Goal: Information Seeking & Learning: Learn about a topic

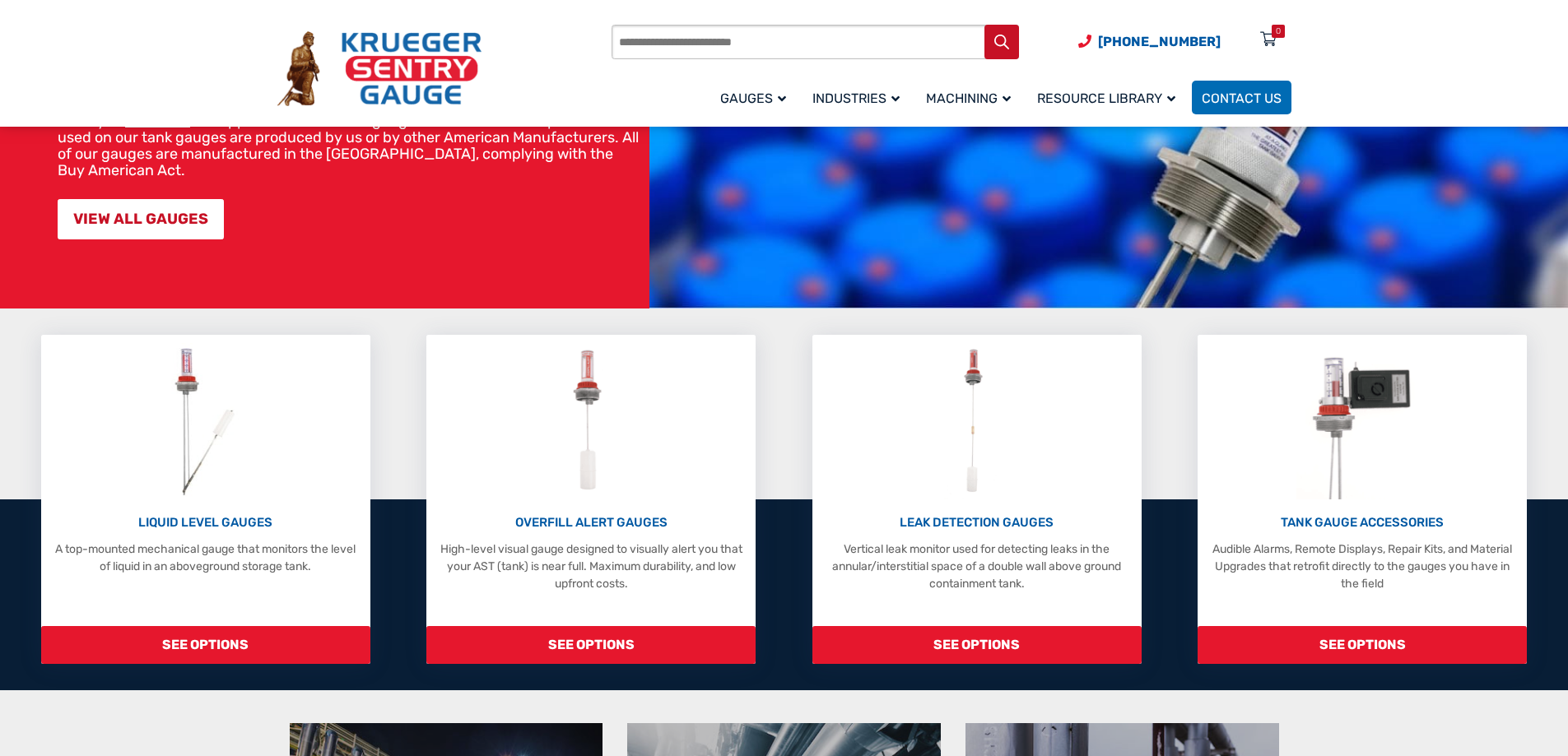
scroll to position [247, 0]
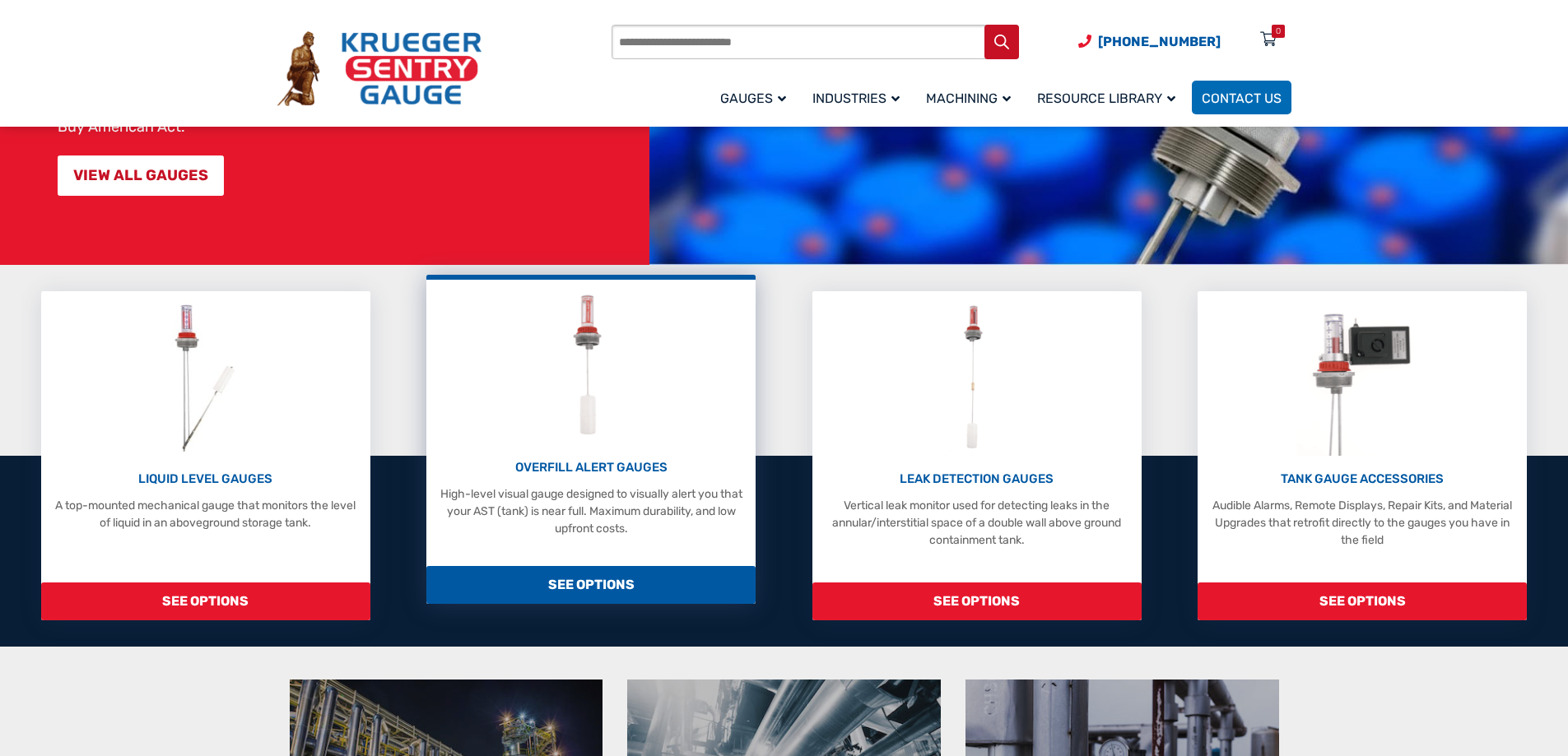
click at [610, 587] on span "SEE OPTIONS" at bounding box center [591, 585] width 330 height 38
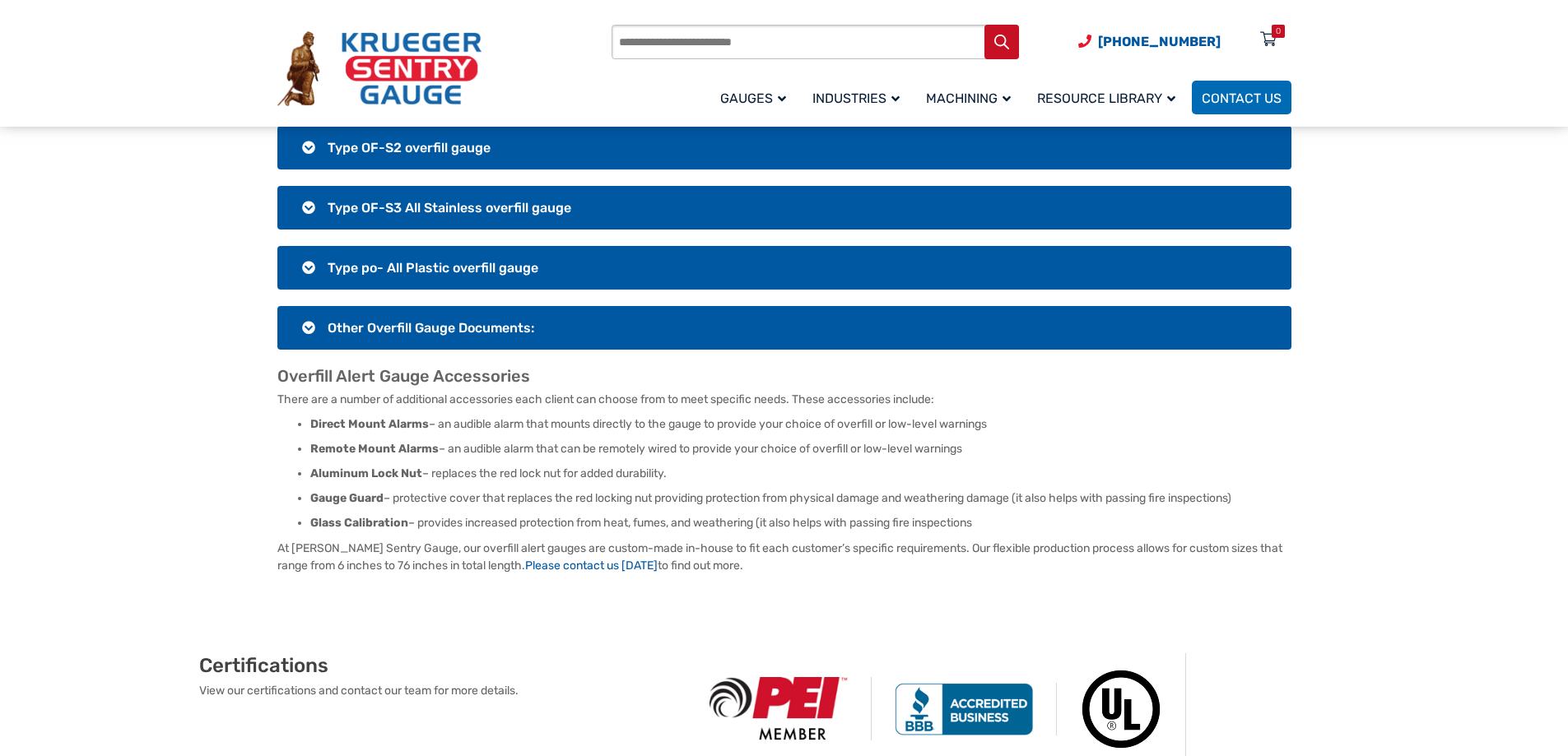
scroll to position [1400, 0]
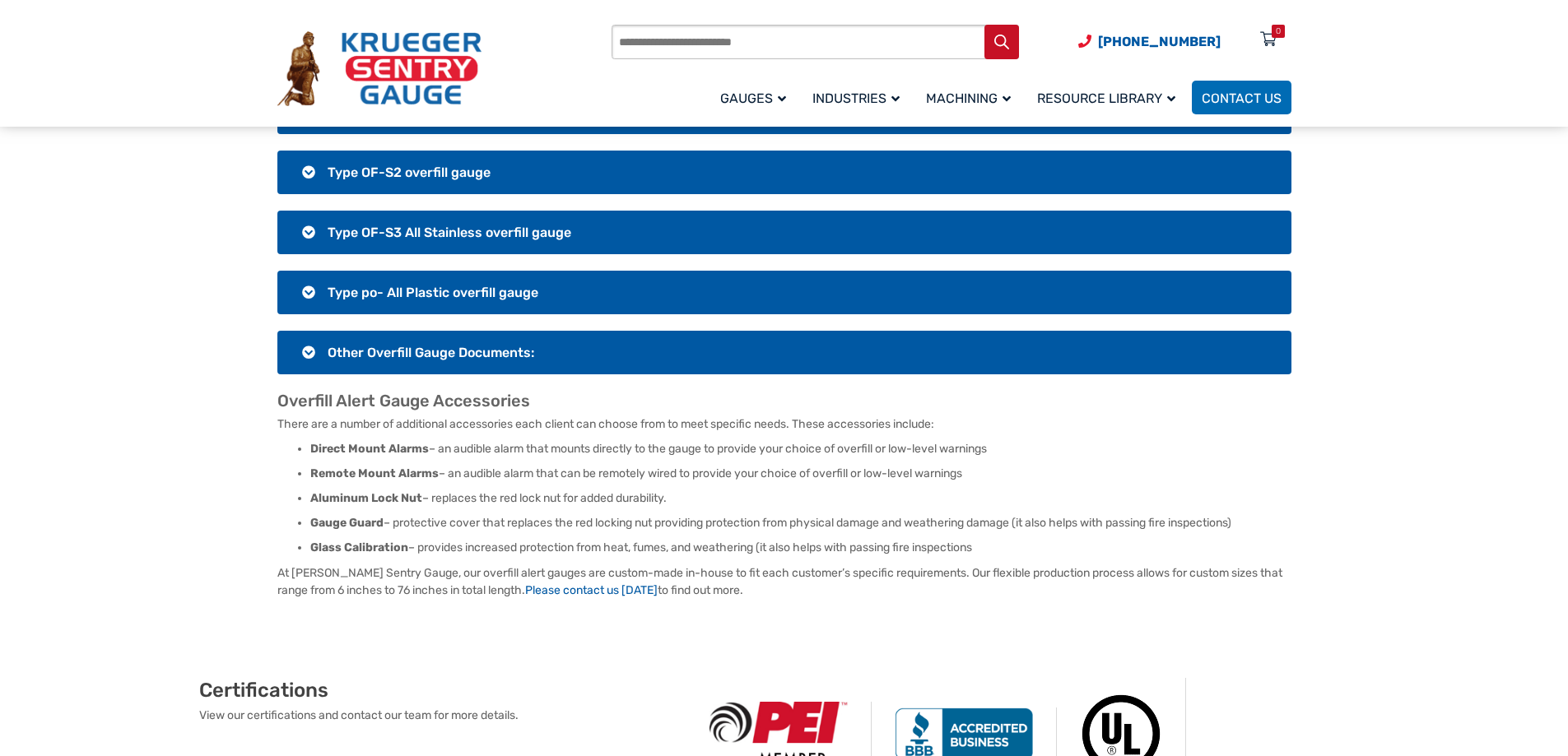
click at [308, 334] on h3 "Other Overfill Gauge Documents:" at bounding box center [784, 352] width 1014 height 43
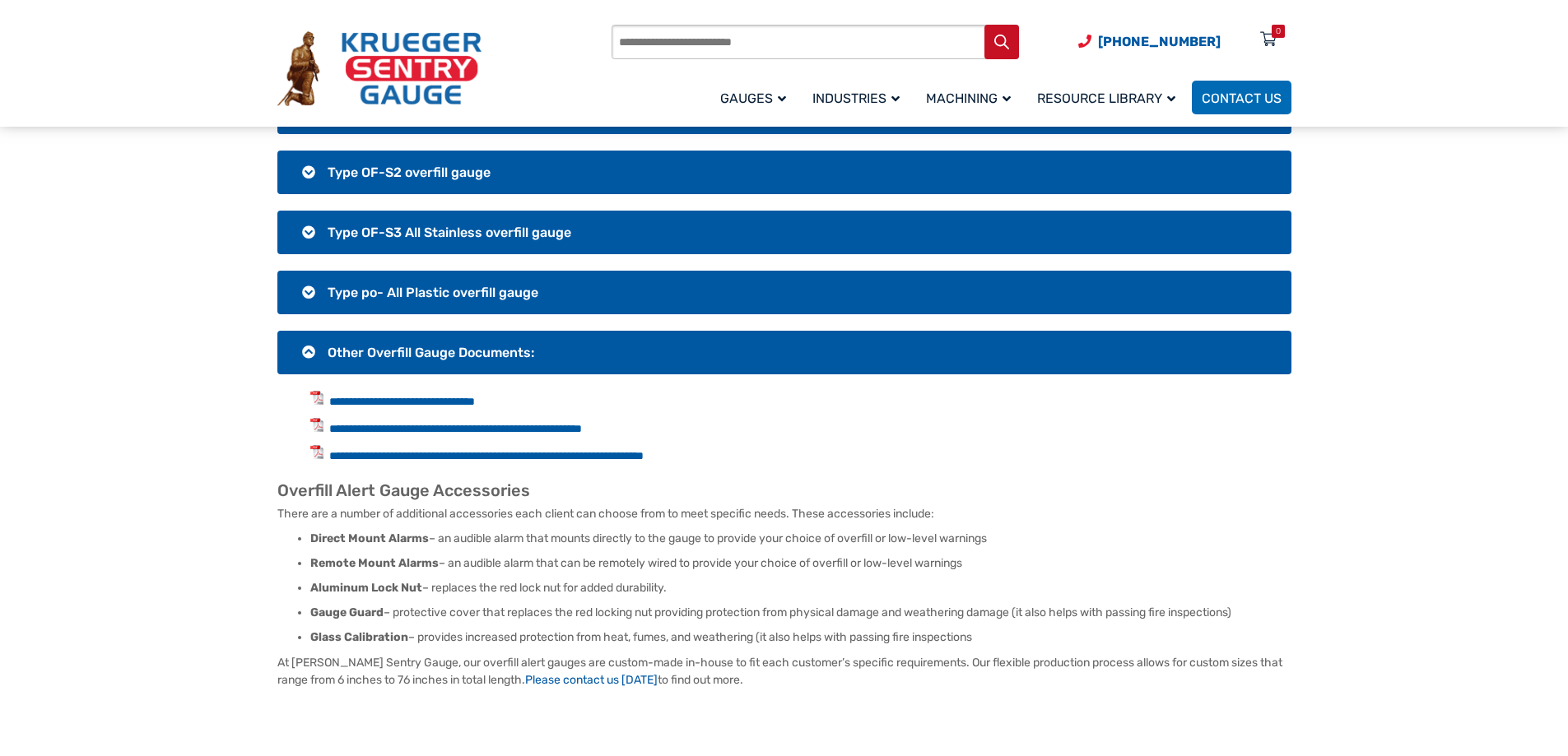
click at [308, 275] on h3 "Type po- All Plastic overfill gauge" at bounding box center [784, 292] width 1014 height 43
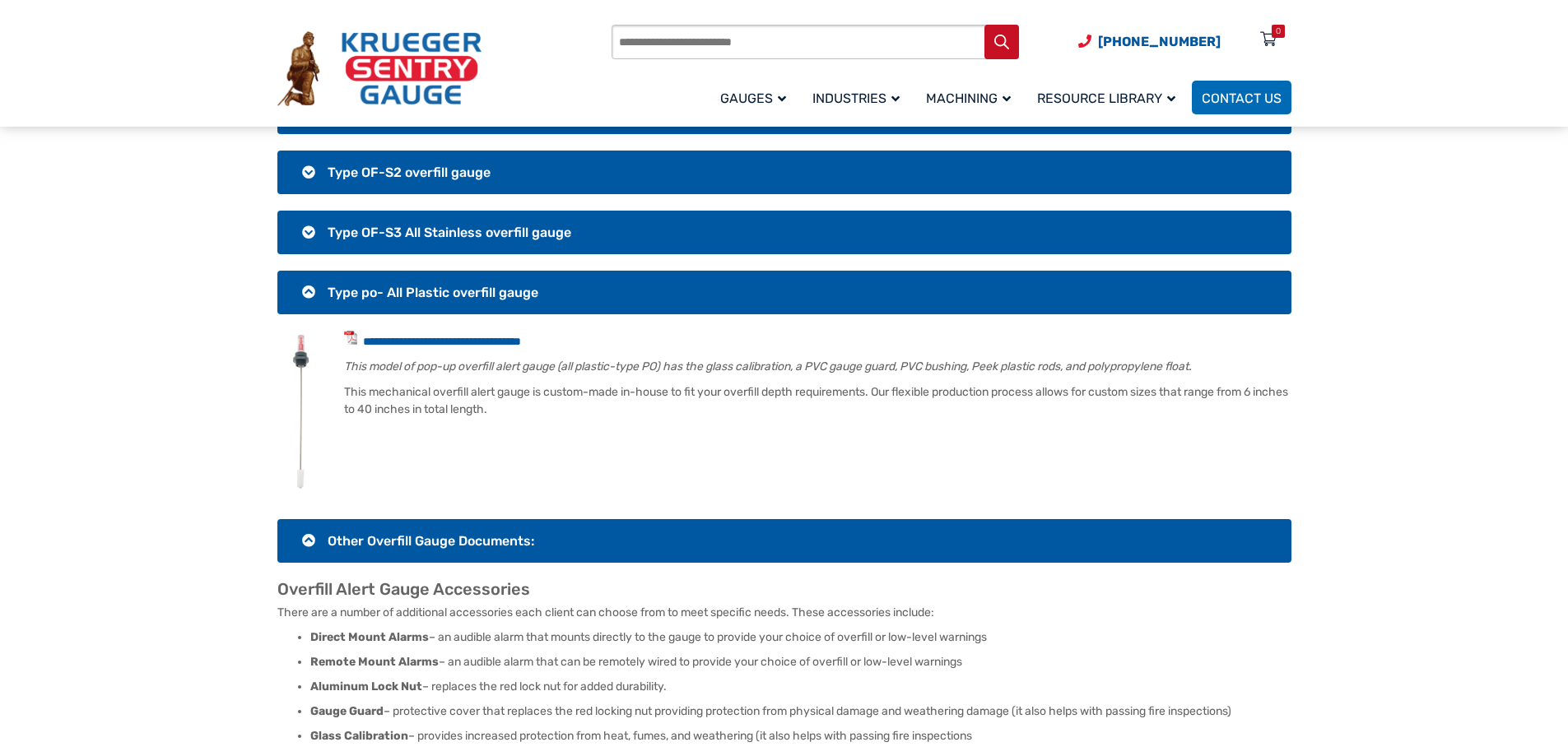
click at [312, 214] on h3 "Type OF-S3 All Stainless overfill gauge" at bounding box center [784, 232] width 1014 height 43
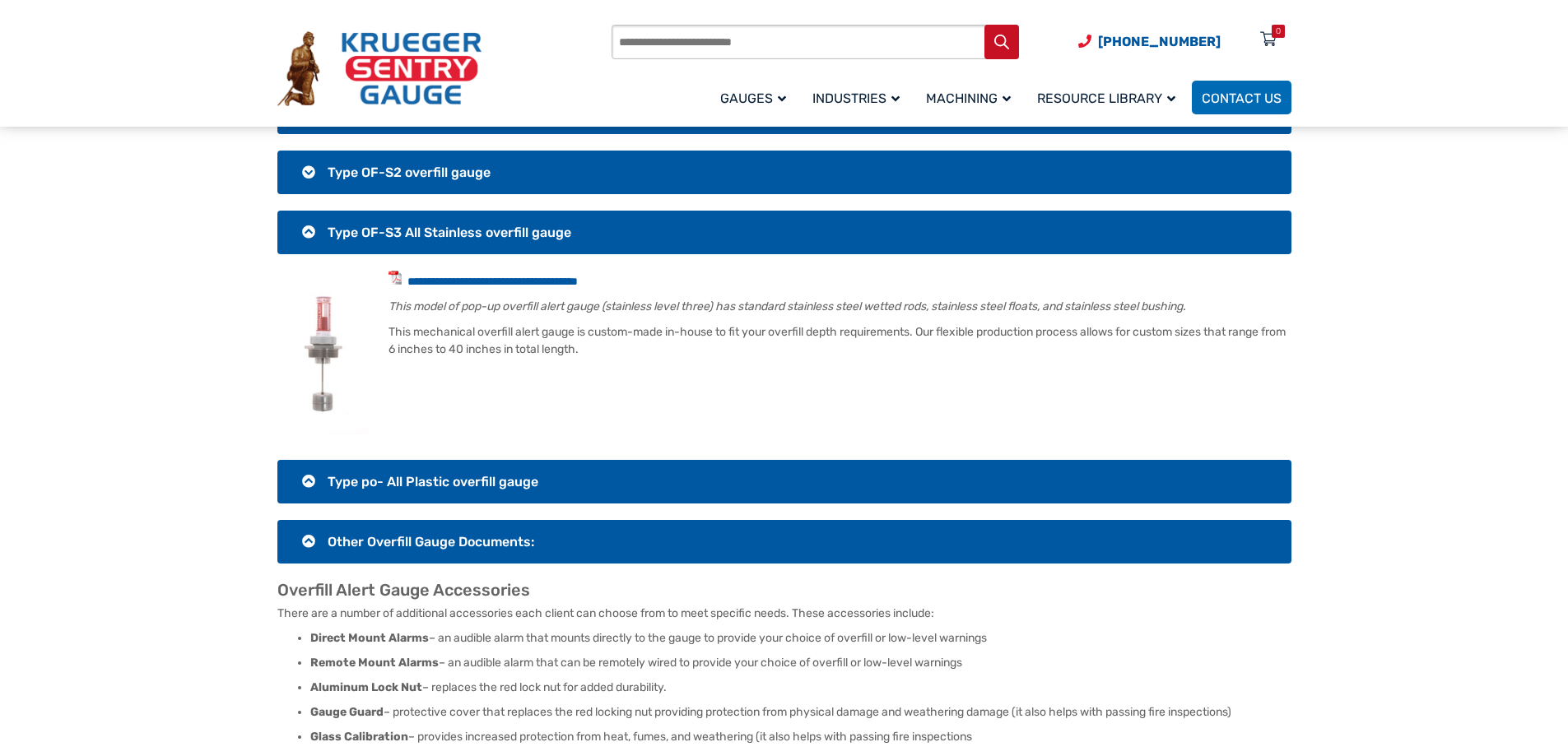
click at [309, 161] on h3 "Type OF-S2 overfill gauge" at bounding box center [784, 172] width 1014 height 43
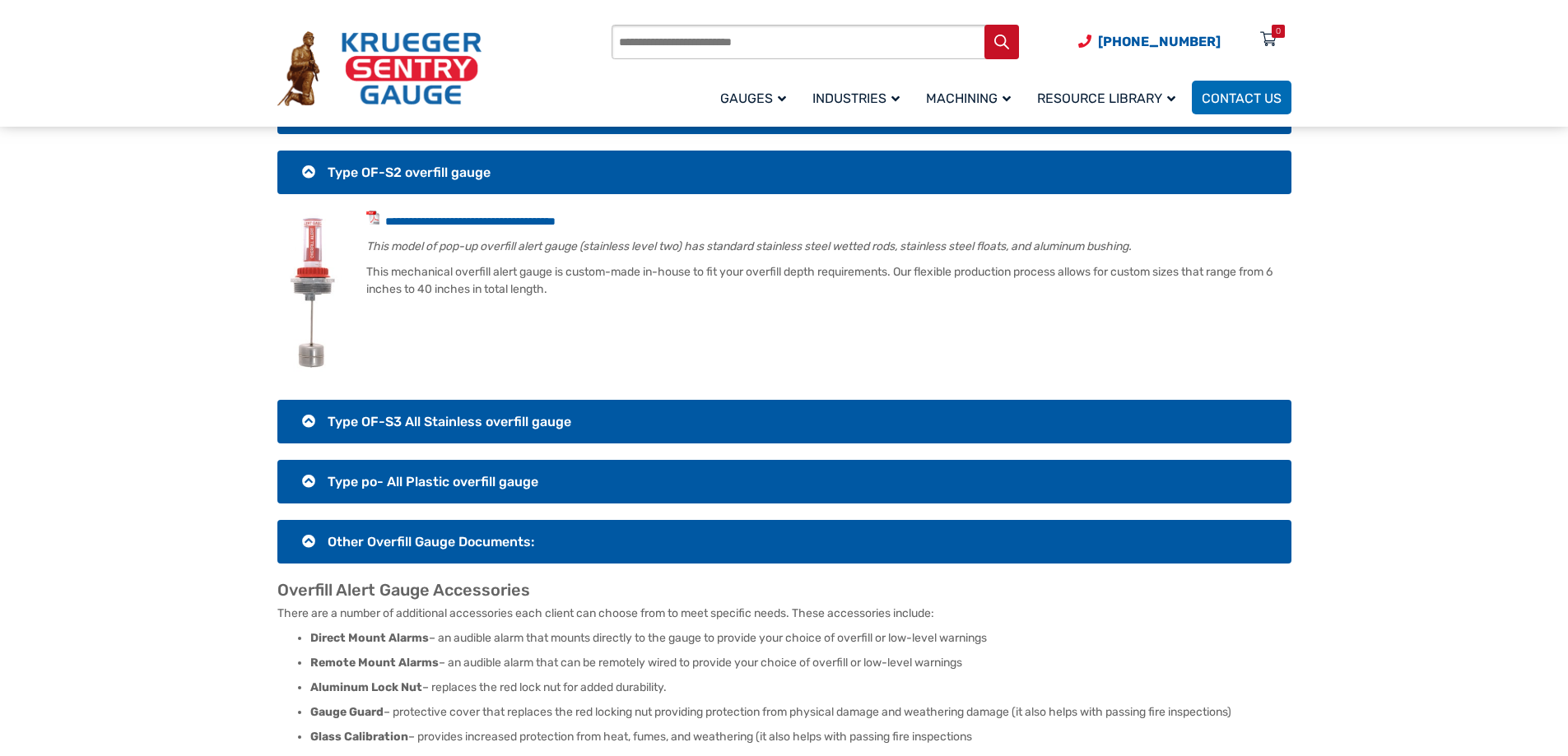
click at [309, 157] on h3 "Type OF-S2 overfill gauge" at bounding box center [784, 172] width 1014 height 43
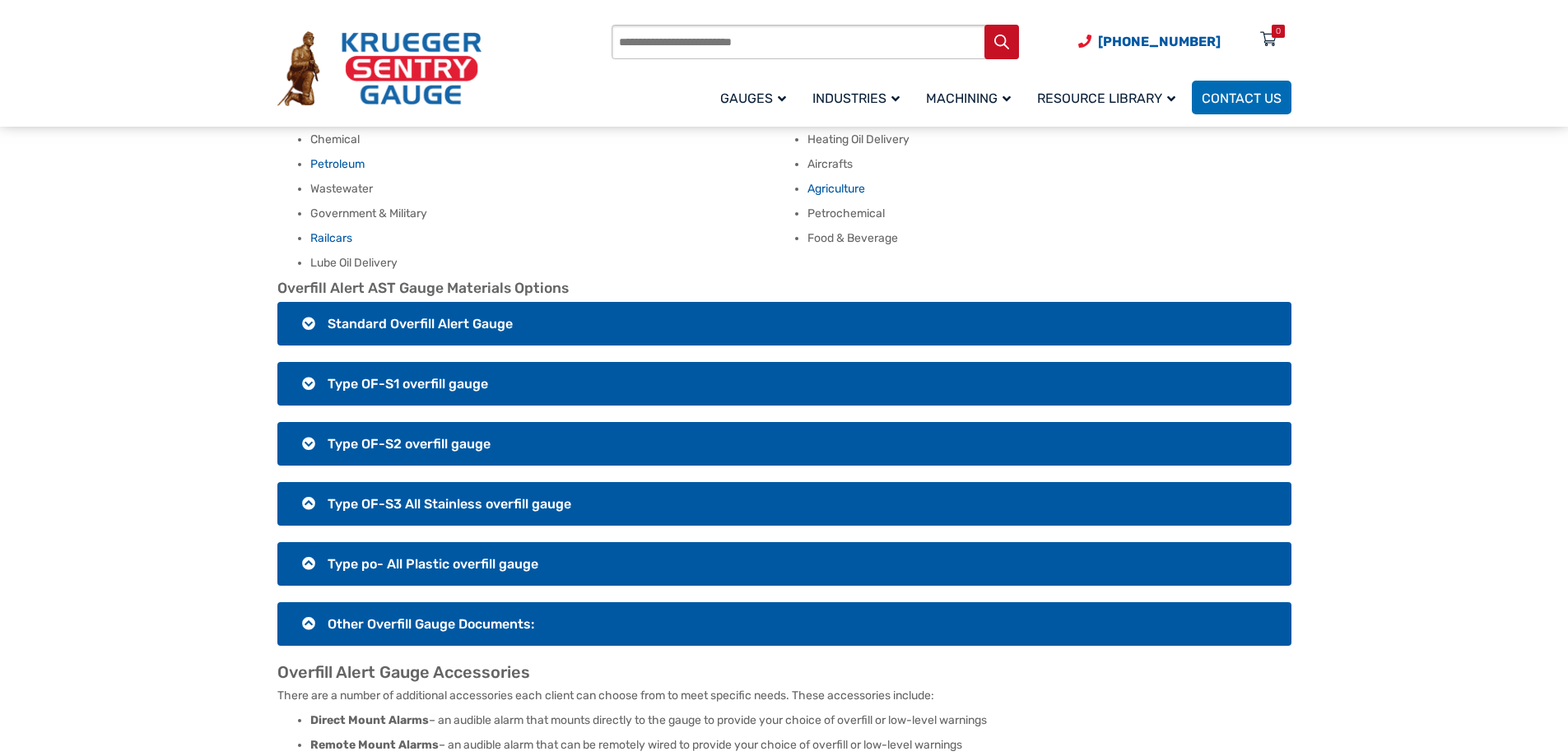
scroll to position [1070, 0]
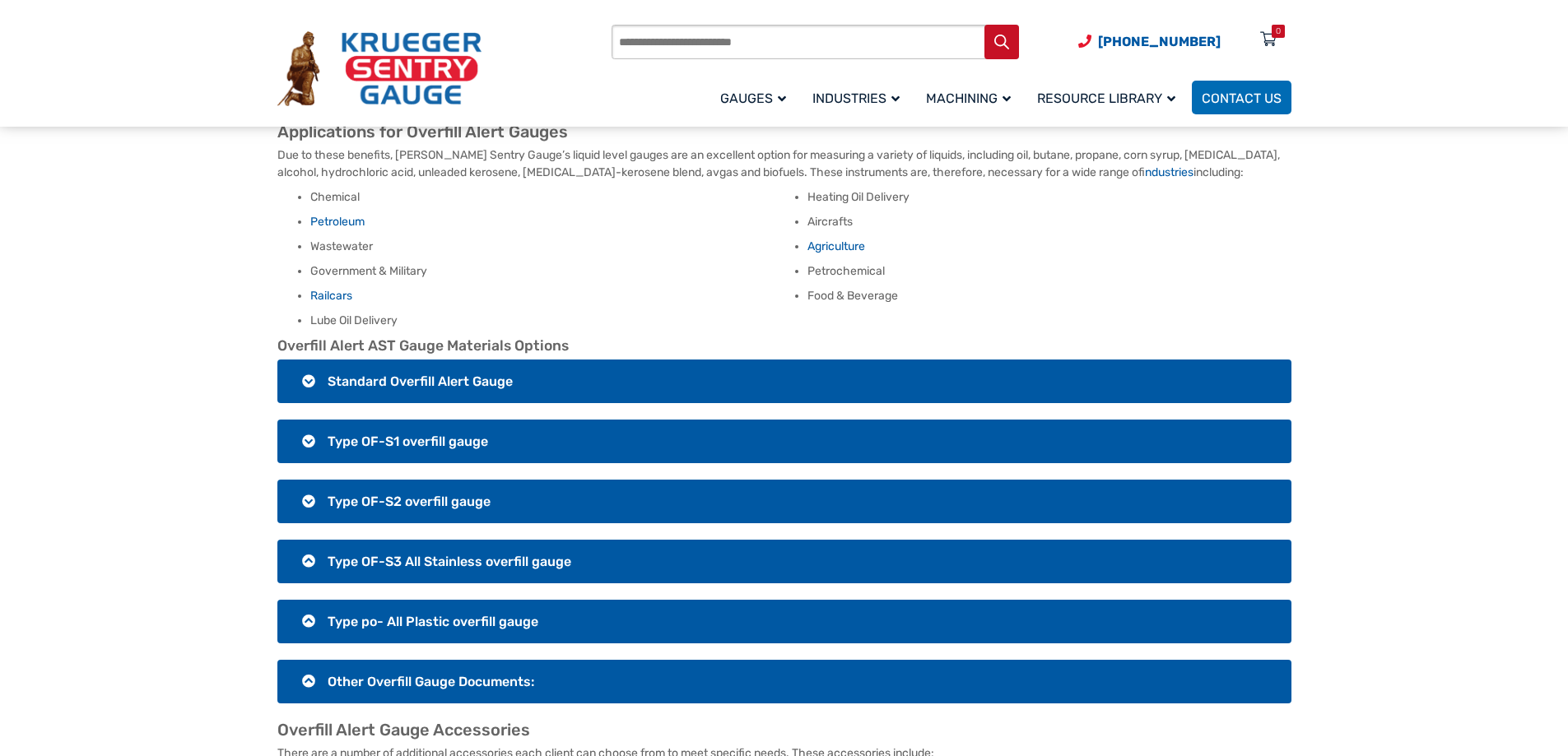
click at [301, 366] on h3 "Standard Overfill Alert Gauge" at bounding box center [784, 381] width 1014 height 43
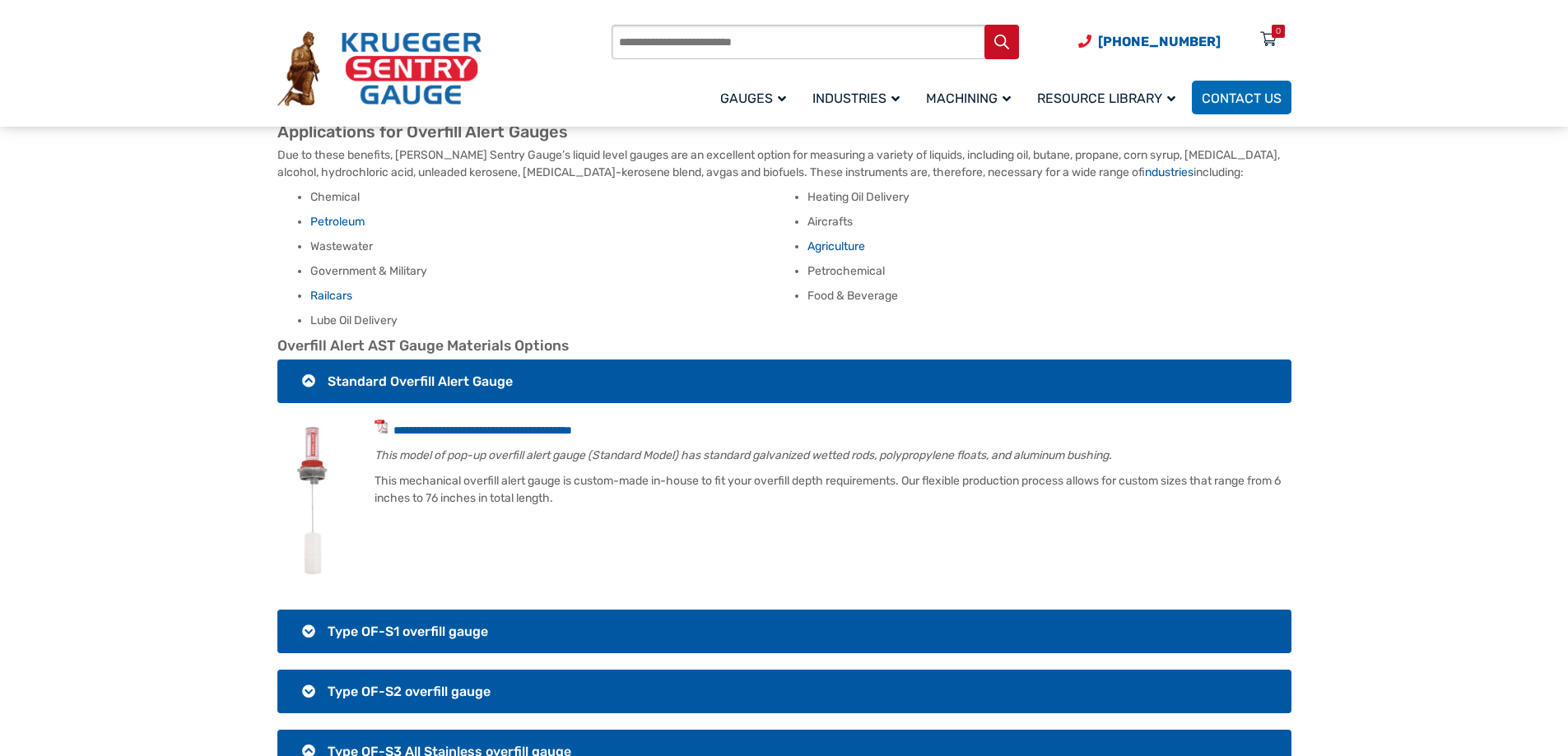
click at [304, 365] on h3 "Standard Overfill Alert Gauge" at bounding box center [784, 381] width 1014 height 43
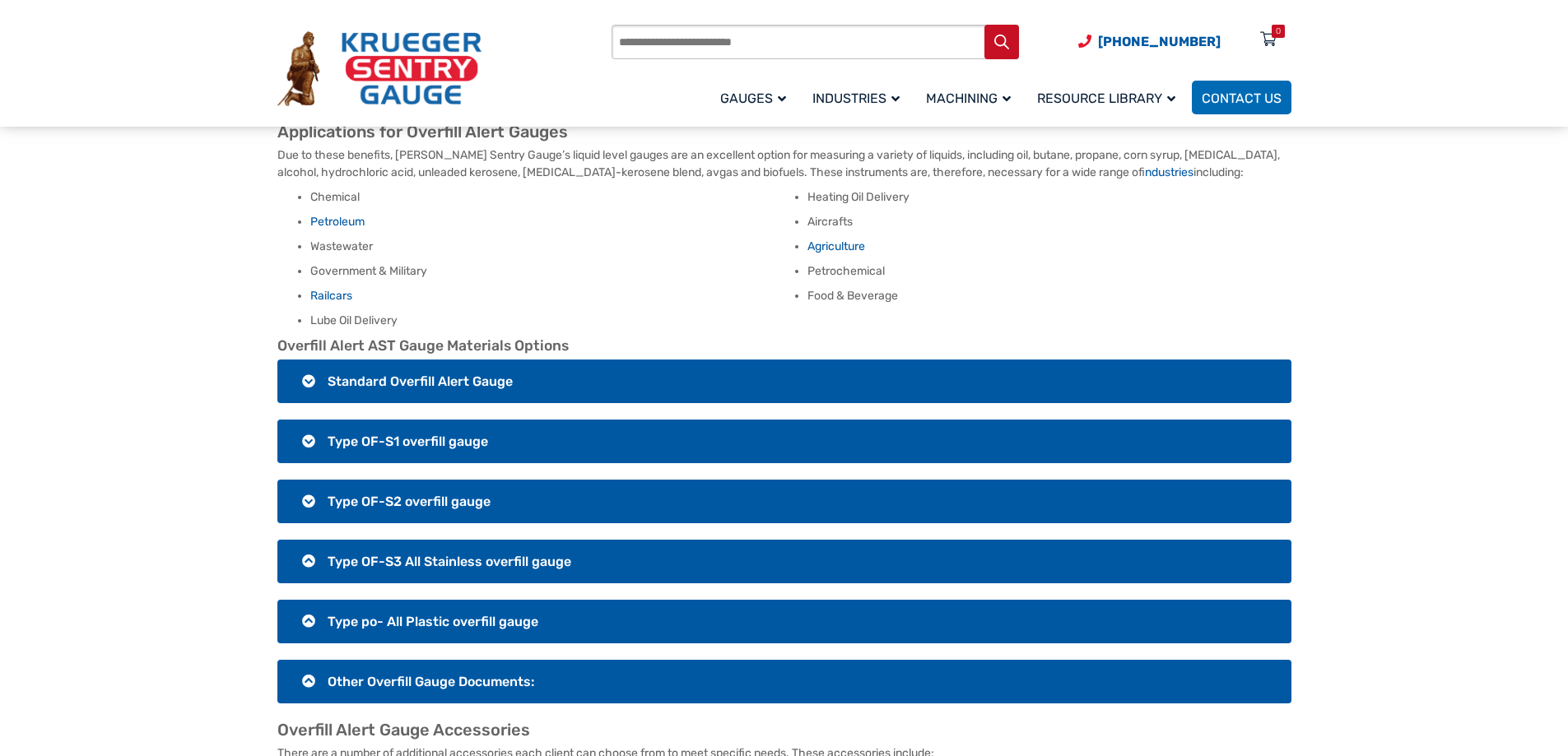
click at [302, 425] on h3 "Type OF-S1 overfill gauge" at bounding box center [784, 441] width 1014 height 43
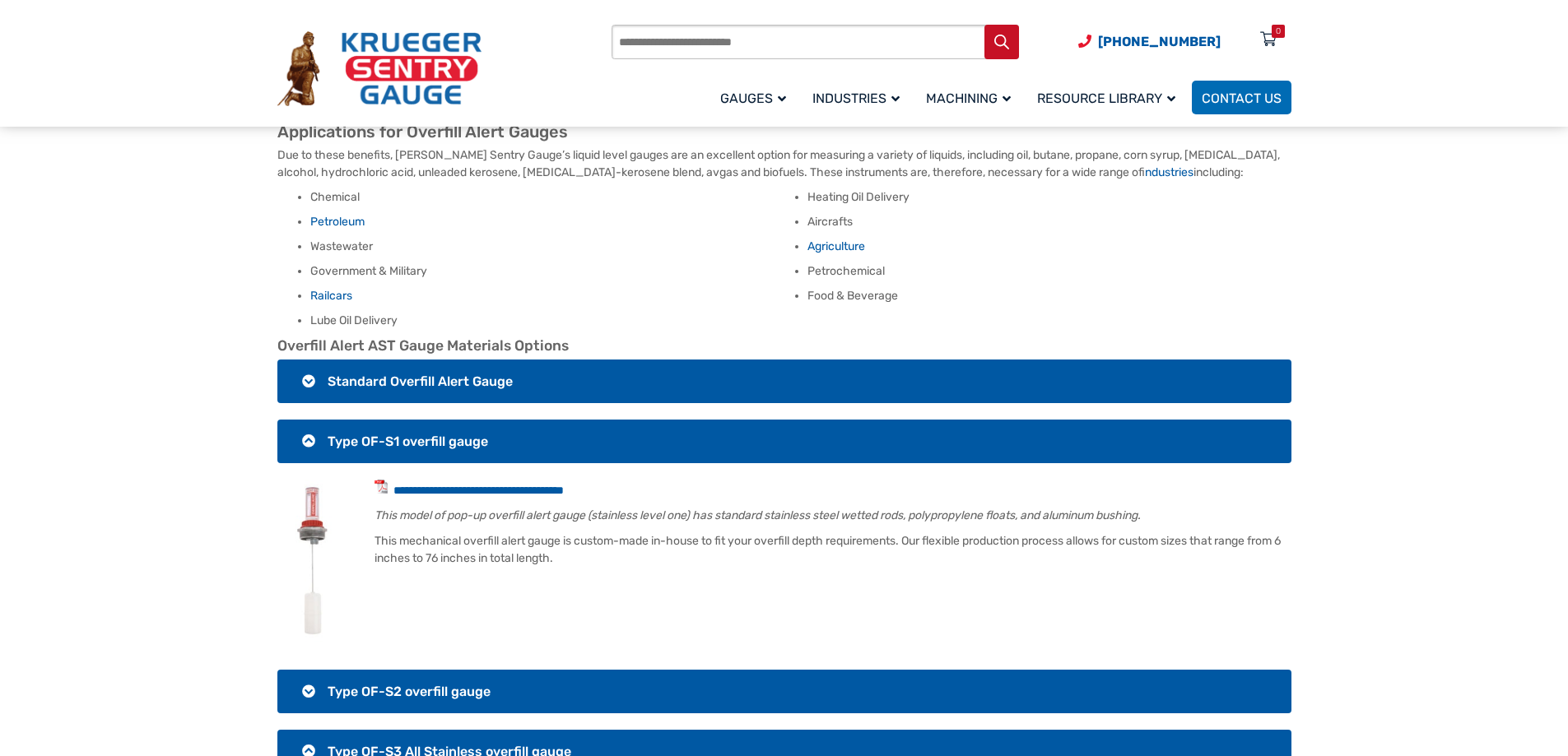
click at [302, 425] on h3 "Type OF-S1 overfill gauge" at bounding box center [784, 441] width 1014 height 43
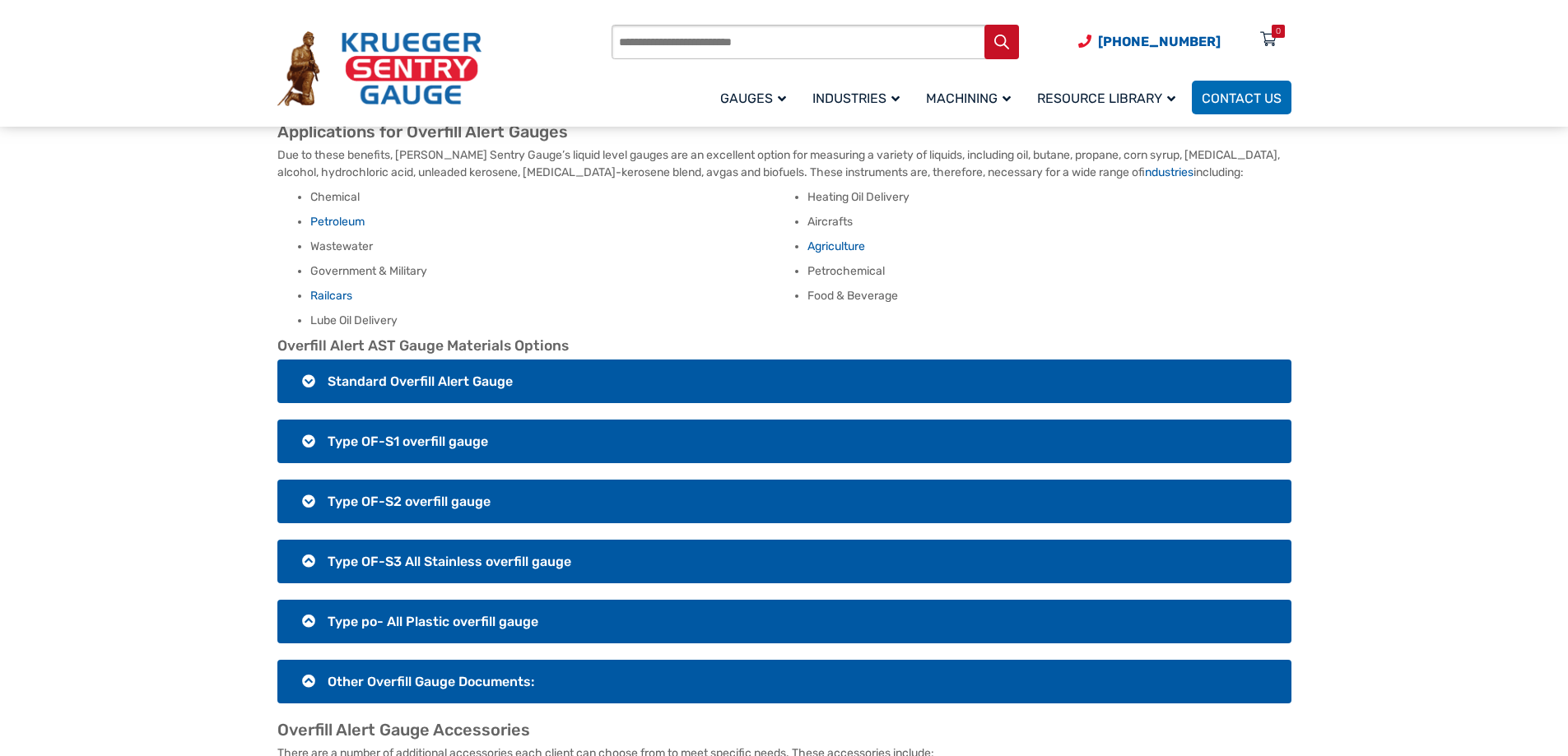
click at [308, 420] on h3 "Type OF-S1 overfill gauge" at bounding box center [784, 441] width 1014 height 43
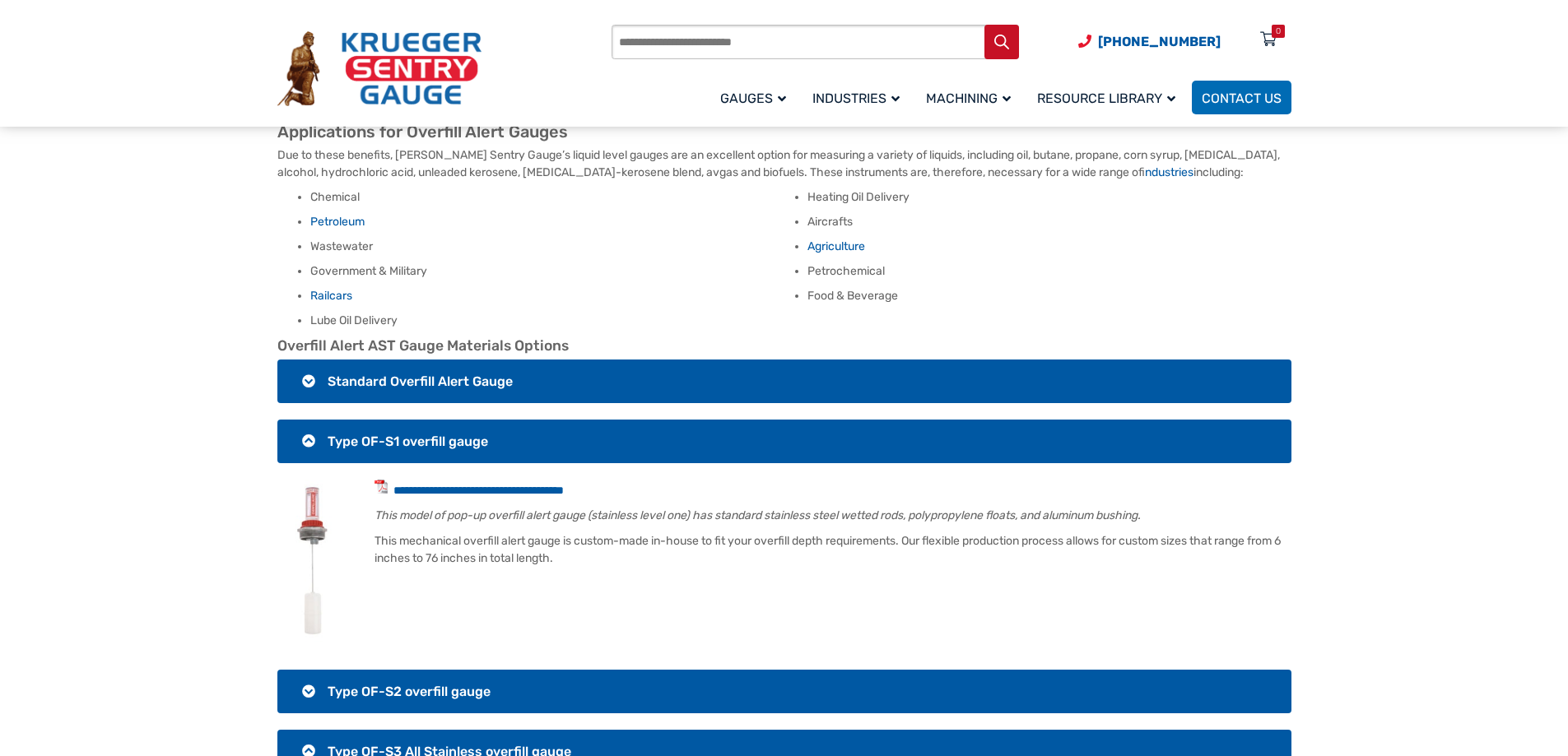
click at [308, 420] on h3 "Type OF-S1 overfill gauge" at bounding box center [784, 441] width 1014 height 43
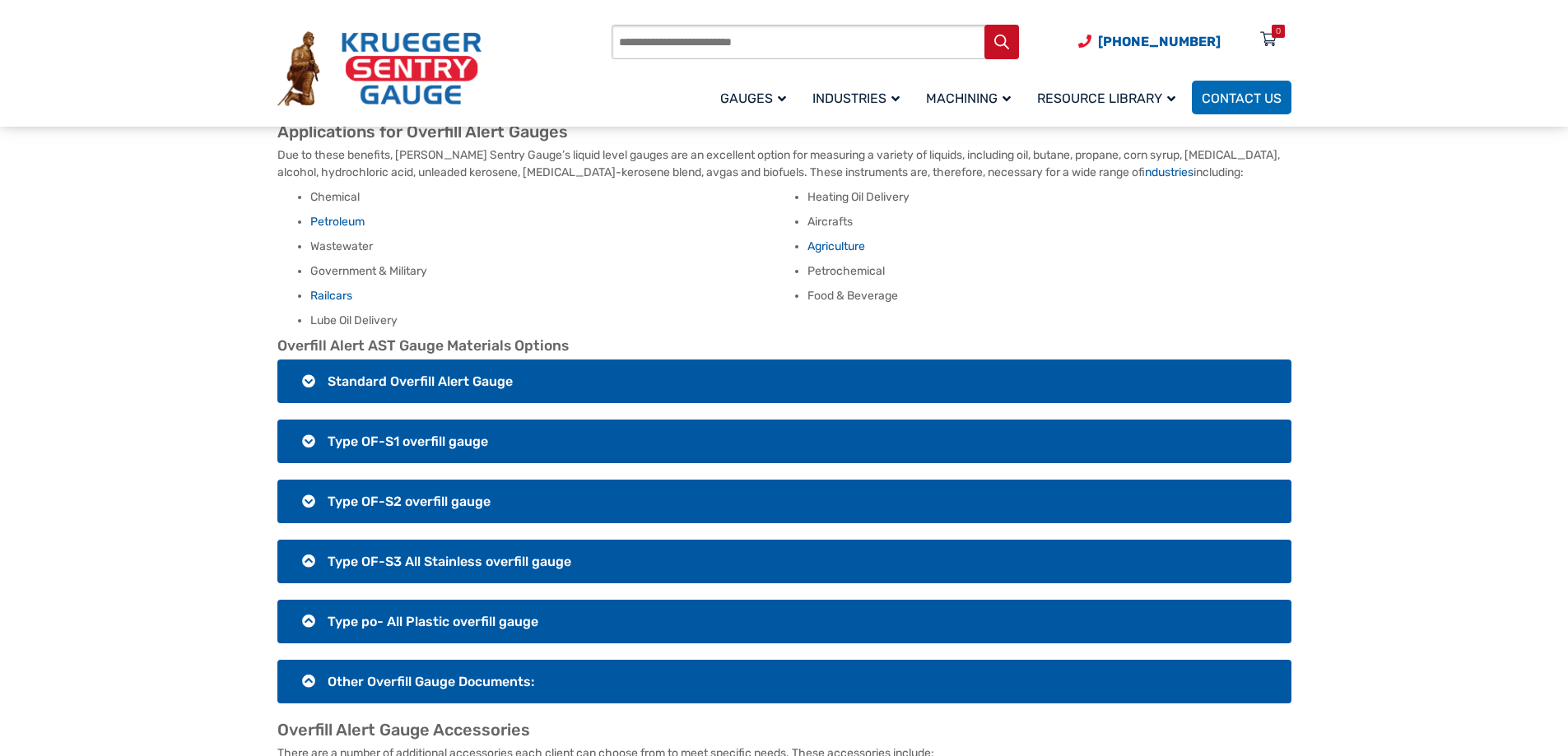
click at [306, 490] on h3 "Type OF-S2 overfill gauge" at bounding box center [784, 501] width 1014 height 43
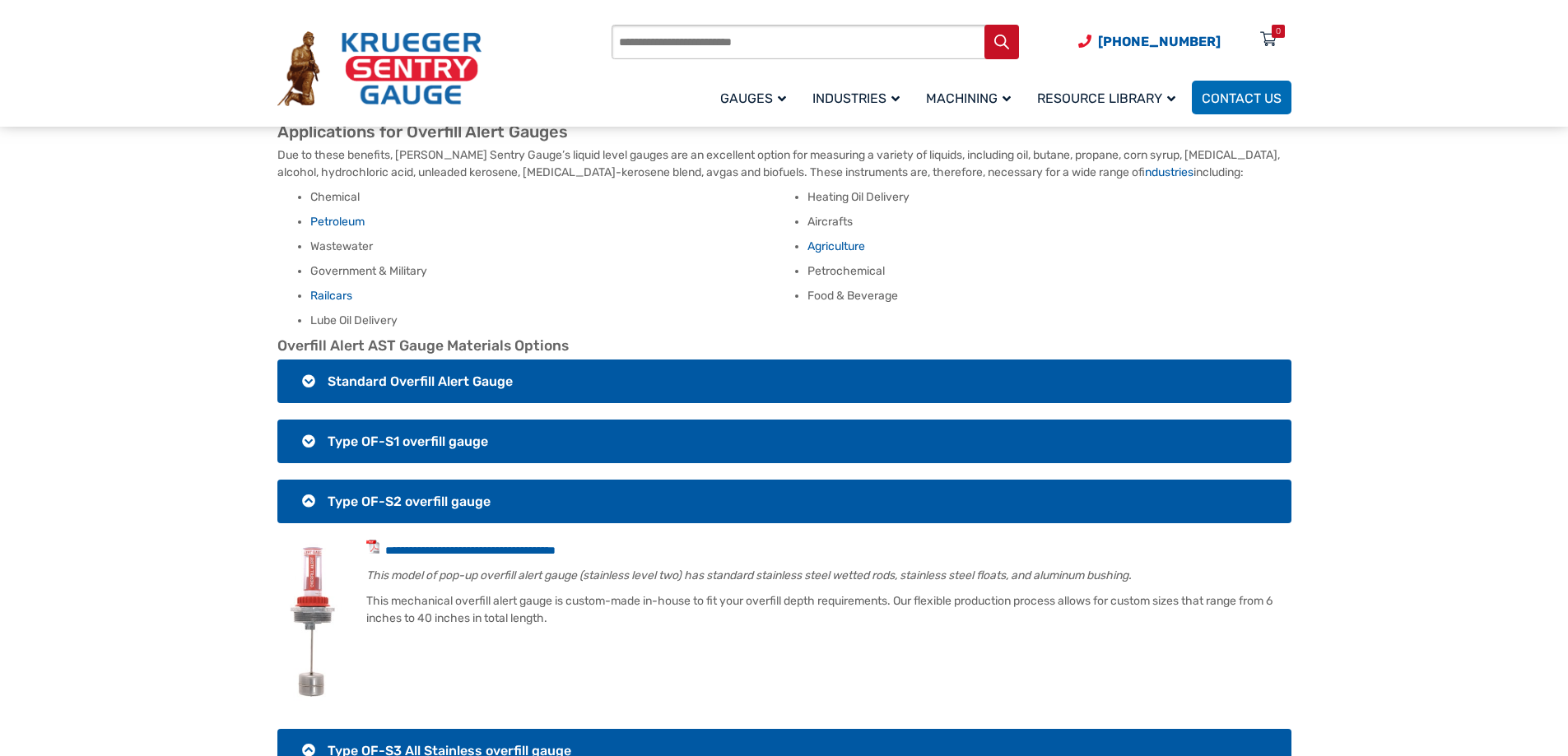
click at [306, 490] on h3 "Type OF-S2 overfill gauge" at bounding box center [784, 501] width 1014 height 43
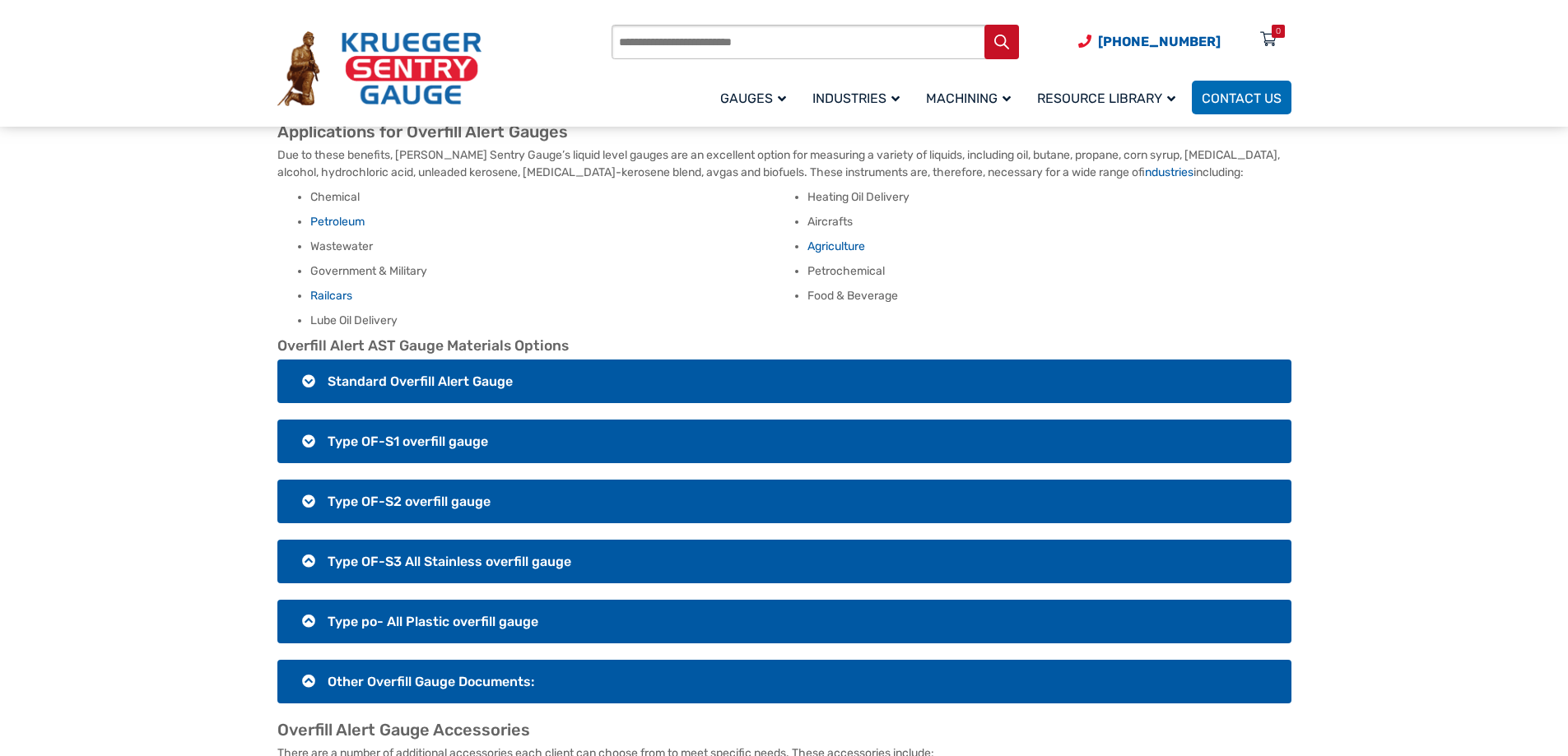
click at [306, 490] on h3 "Type OF-S2 overfill gauge" at bounding box center [784, 501] width 1014 height 43
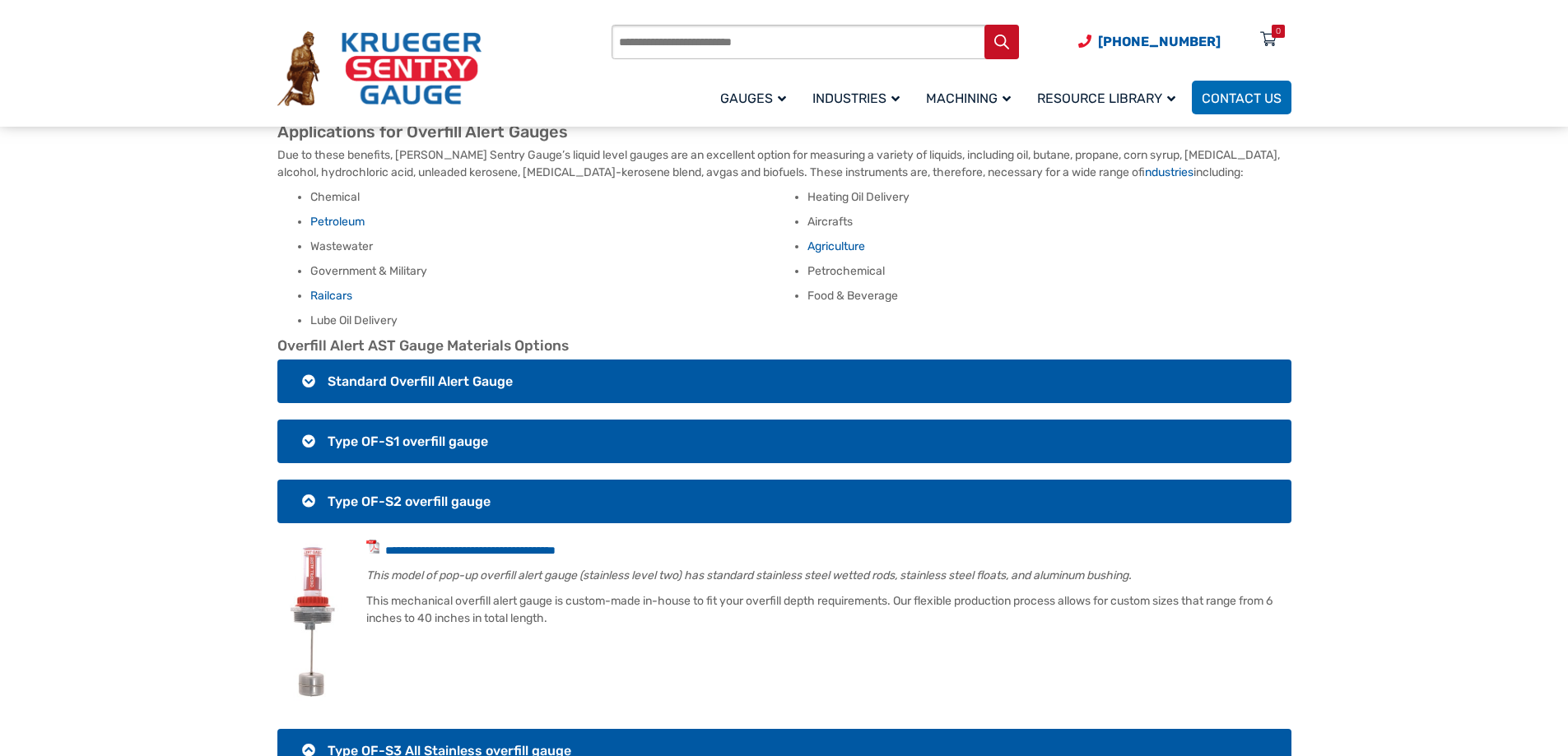
click at [306, 490] on h3 "Type OF-S2 overfill gauge" at bounding box center [784, 501] width 1014 height 43
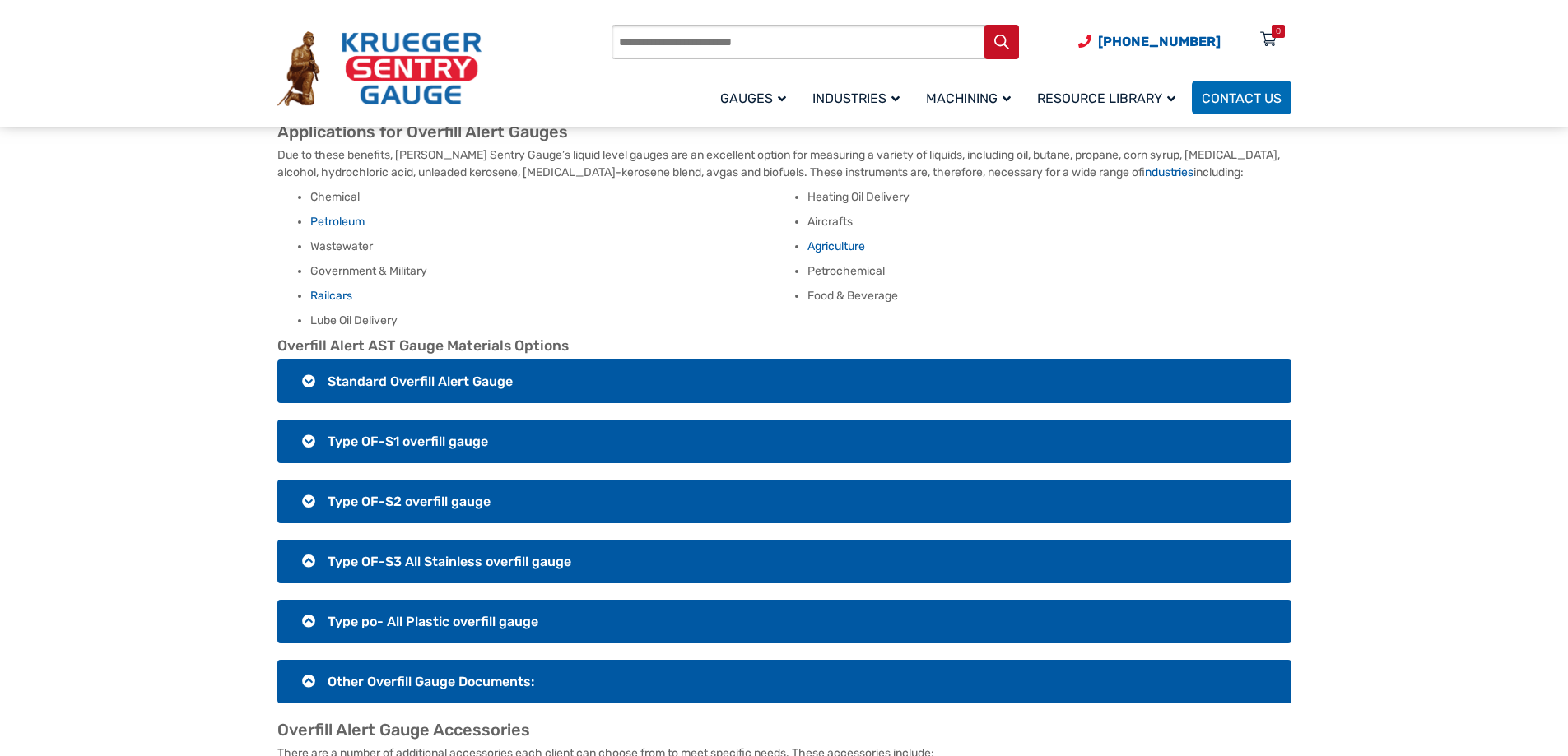
click at [303, 545] on h3 "Type OF-S3 All Stainless overfill gauge" at bounding box center [784, 561] width 1014 height 43
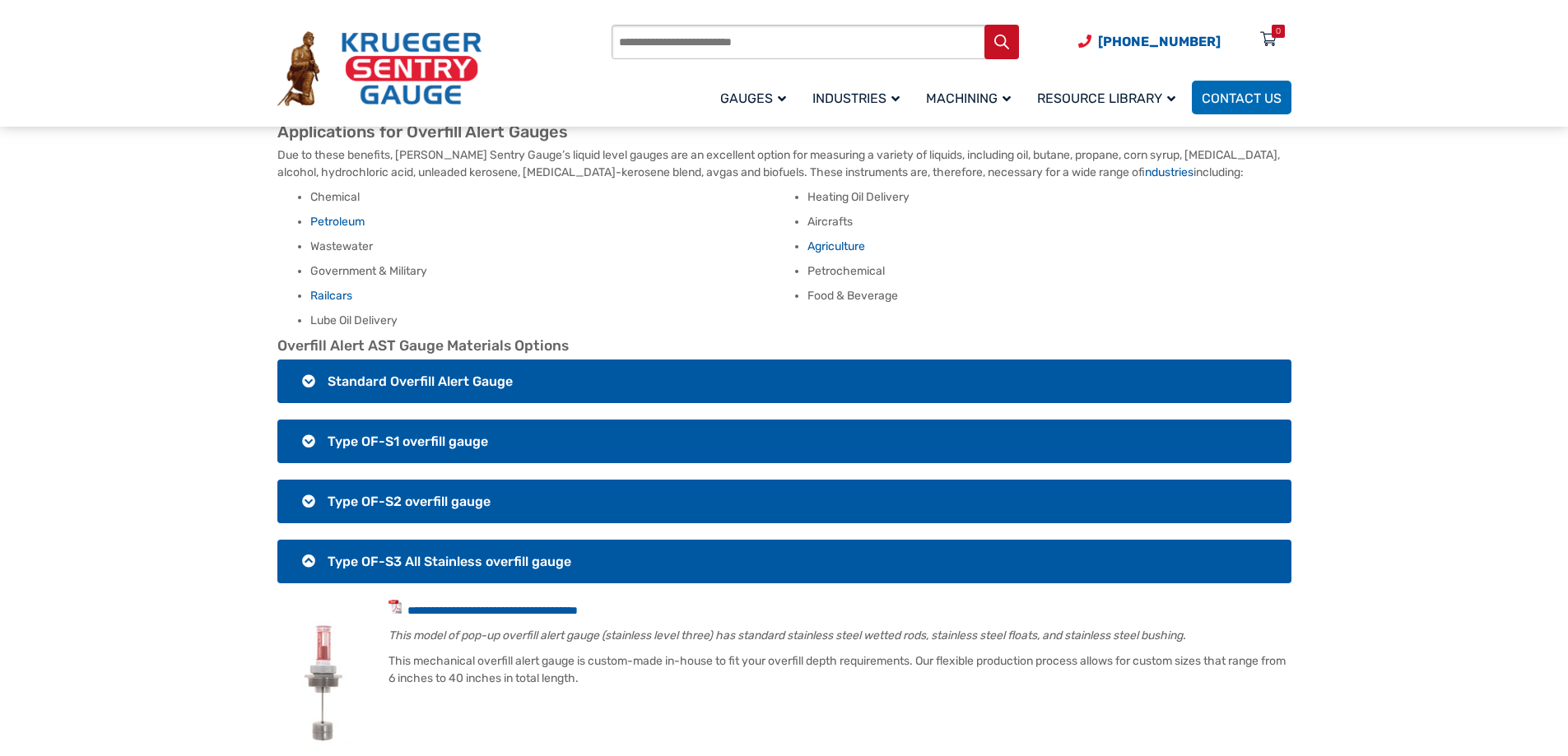
click at [303, 545] on h3 "Type OF-S3 All Stainless overfill gauge" at bounding box center [784, 561] width 1014 height 43
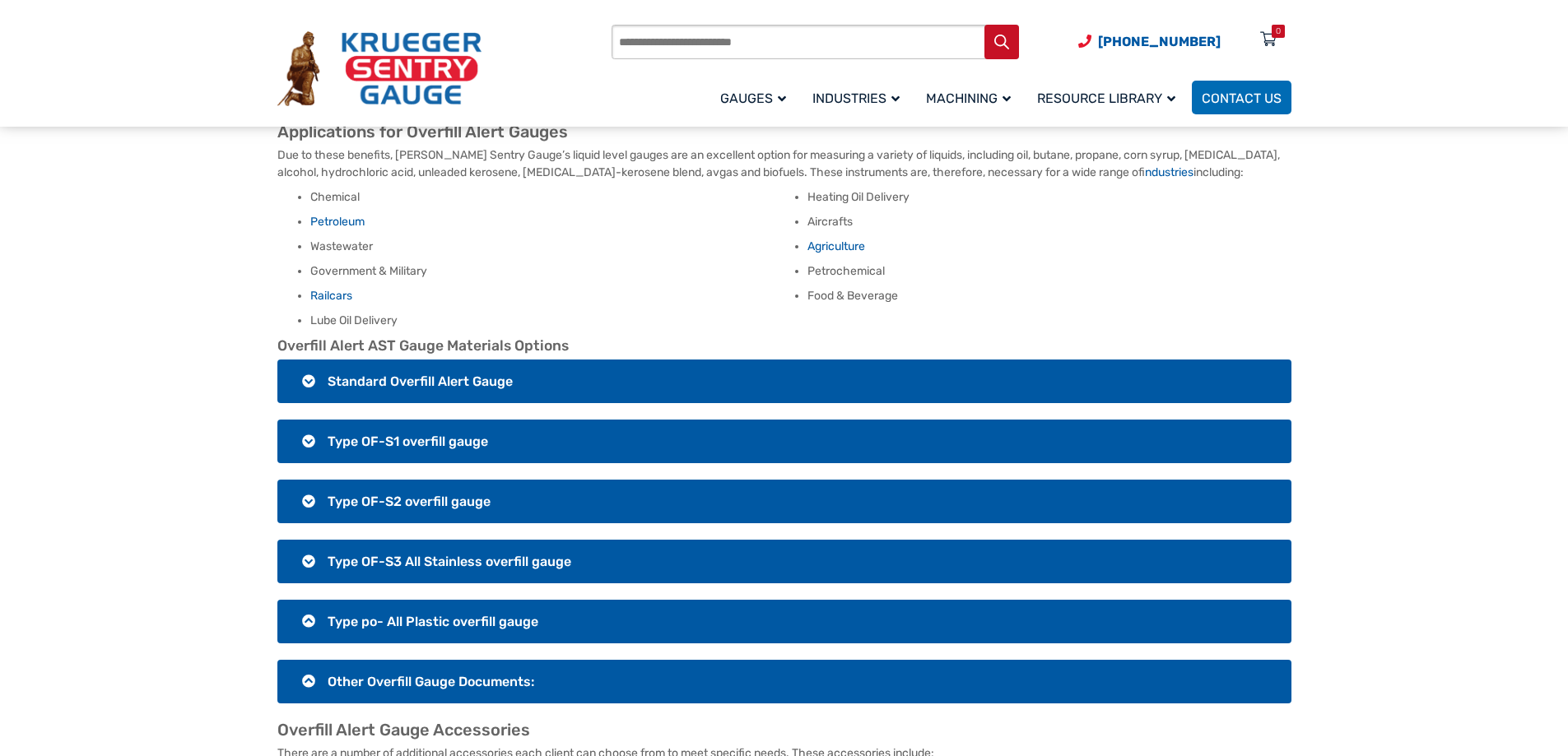
scroll to position [1152, 0]
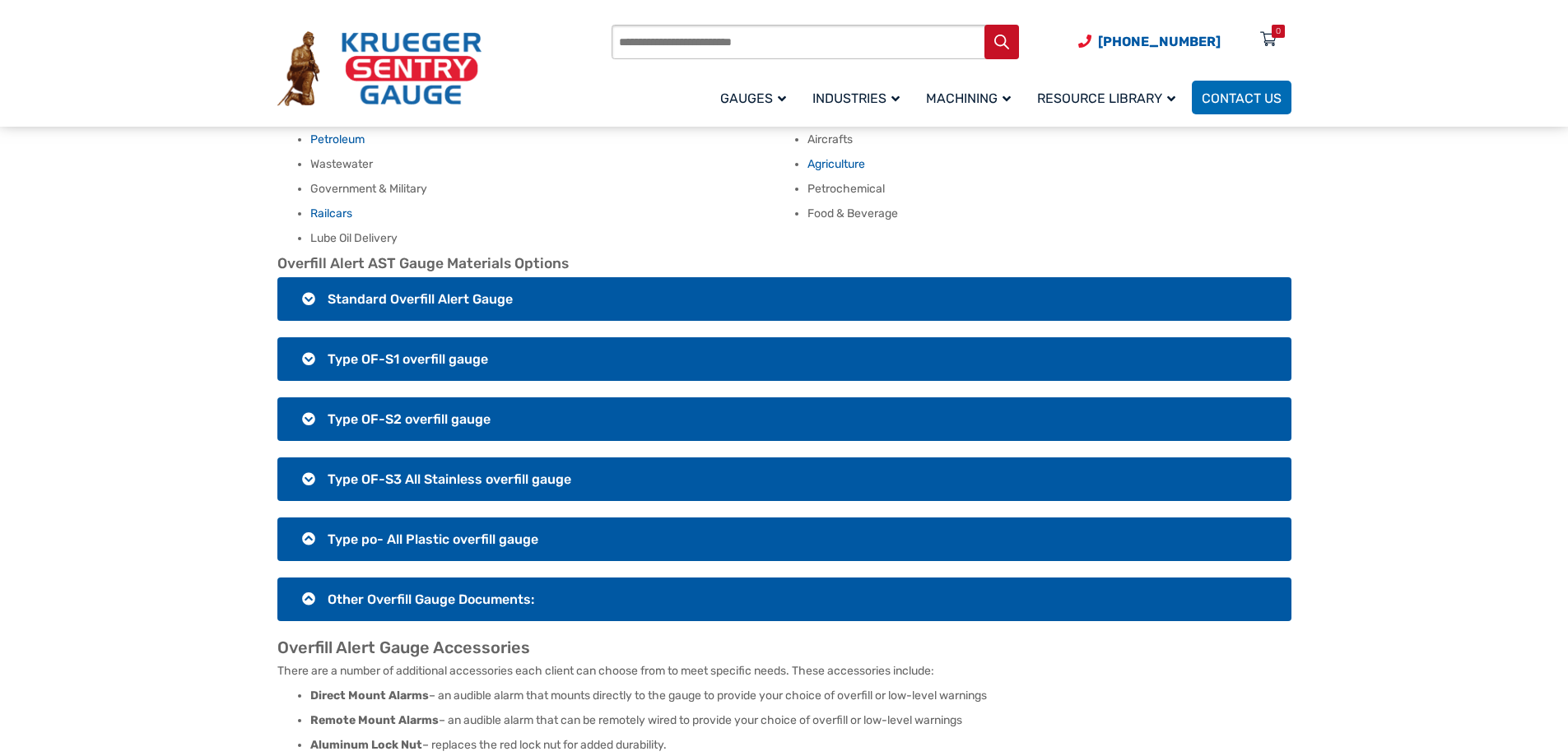
click at [307, 581] on h3 "Other Overfill Gauge Documents:" at bounding box center [784, 599] width 1014 height 43
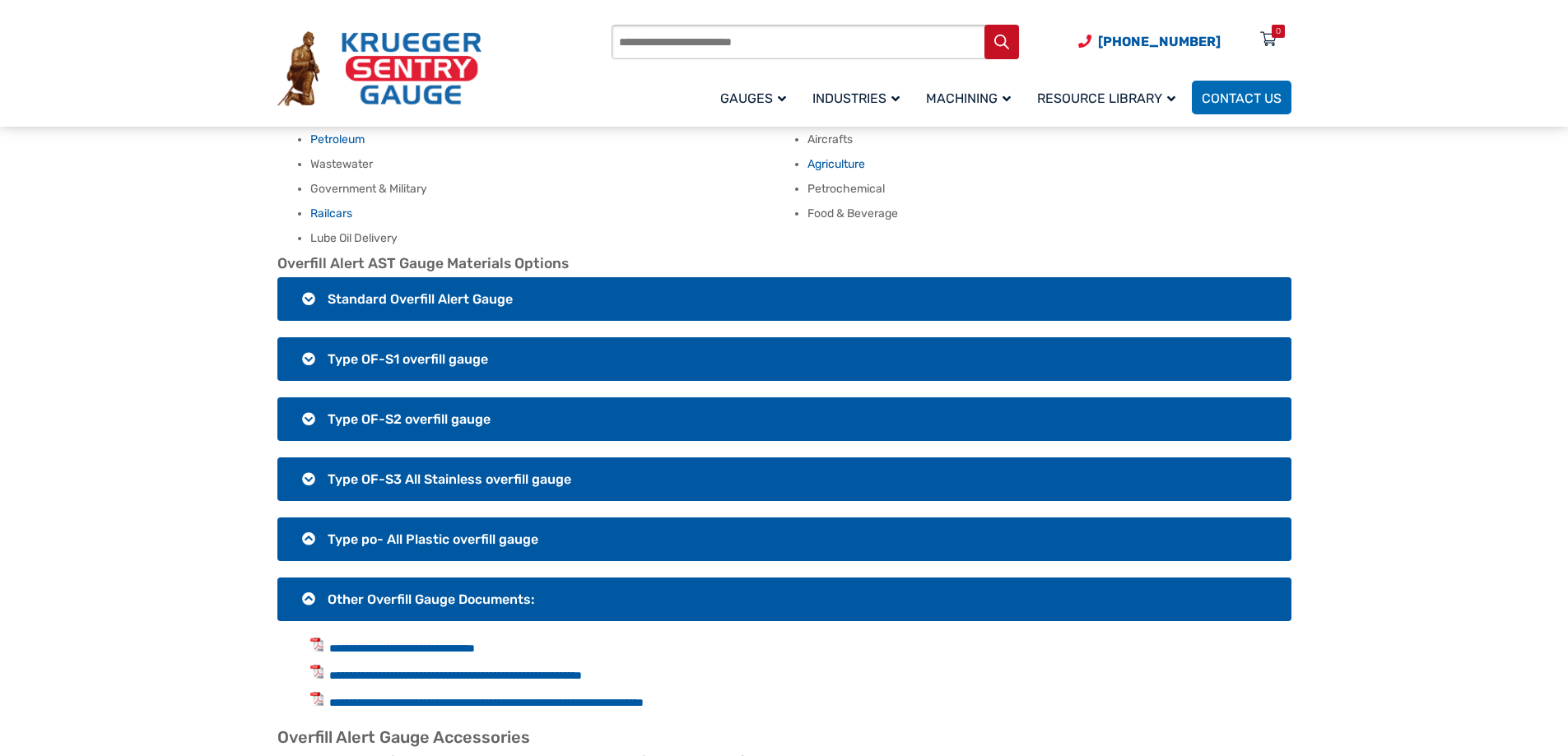
click at [307, 521] on h3 "Type po- All Plastic overfill gauge" at bounding box center [784, 539] width 1014 height 43
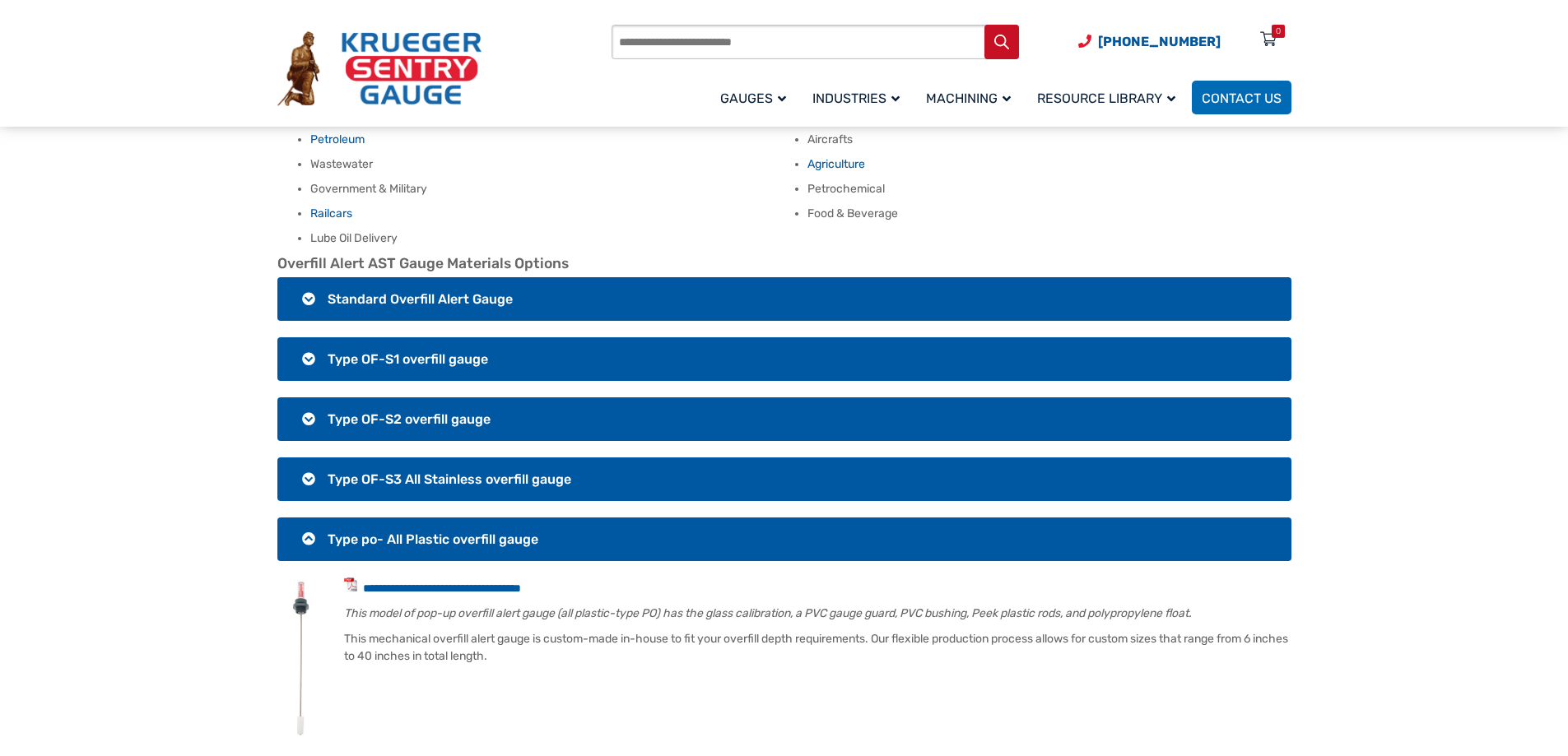
click at [308, 521] on h3 "Type po- All Plastic overfill gauge" at bounding box center [784, 539] width 1014 height 43
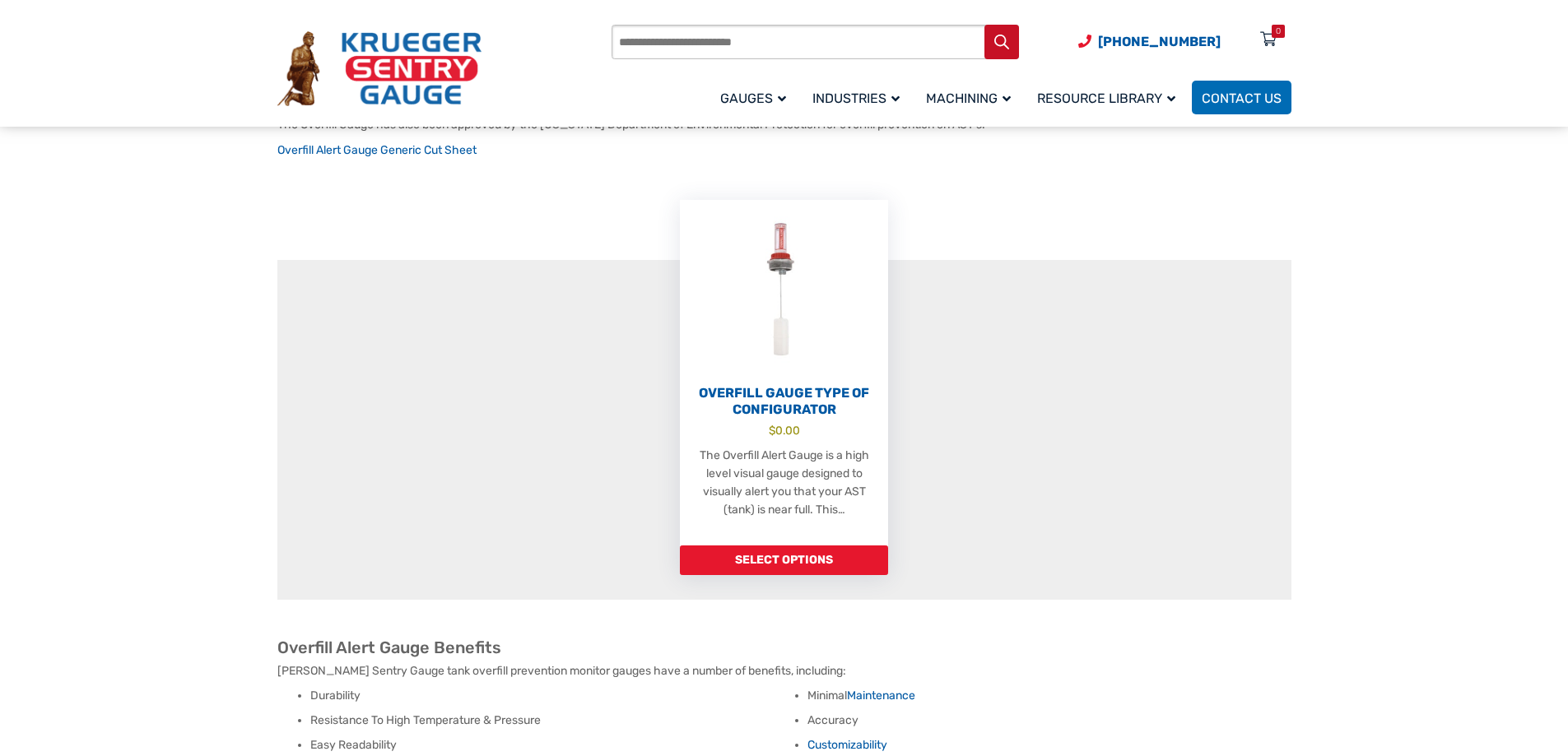
scroll to position [412, 0]
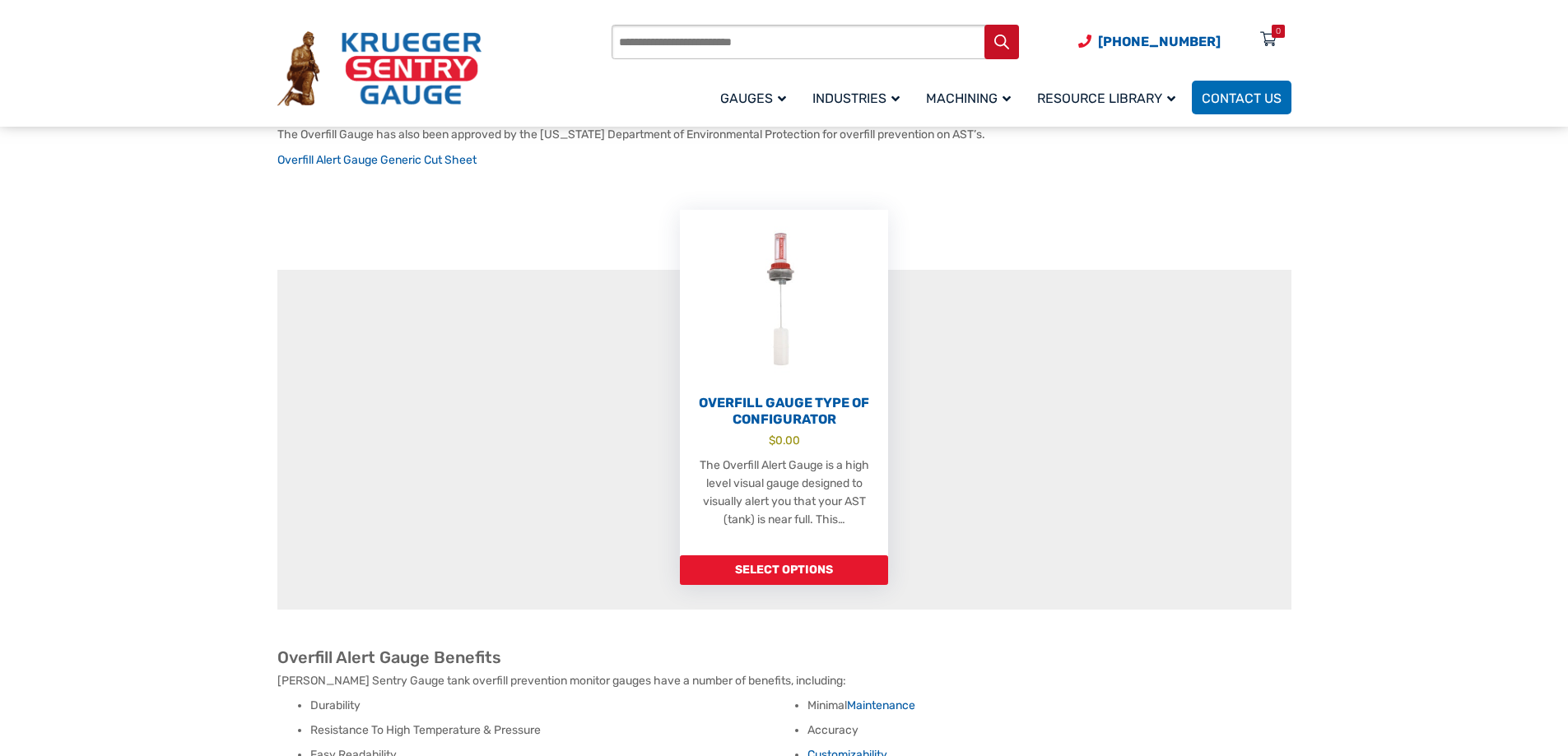
click at [743, 40] on input "Products search" at bounding box center [815, 42] width 407 height 35
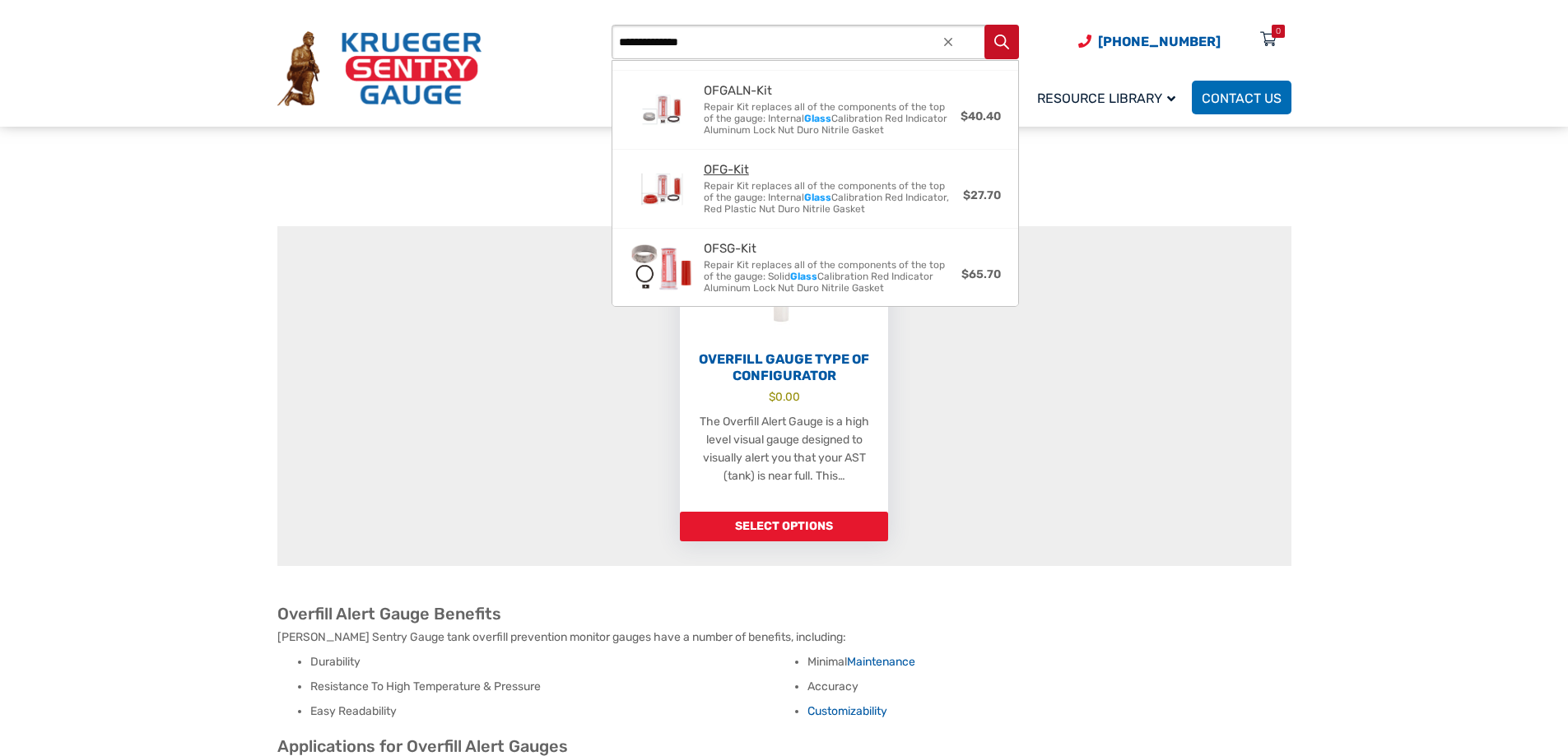
scroll to position [494, 0]
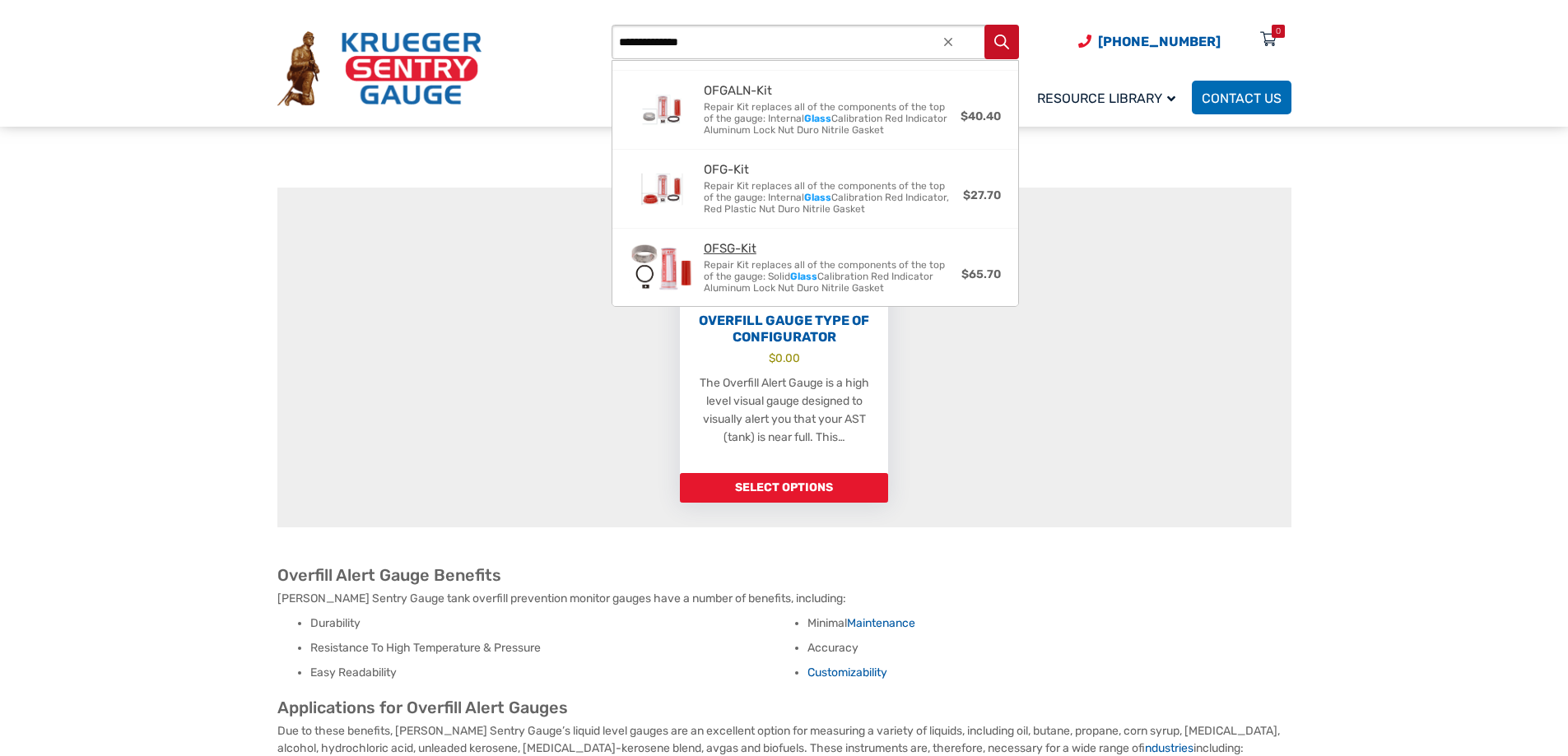
click at [734, 248] on span "OFSG-Kit" at bounding box center [832, 249] width 258 height 14
type input "********"
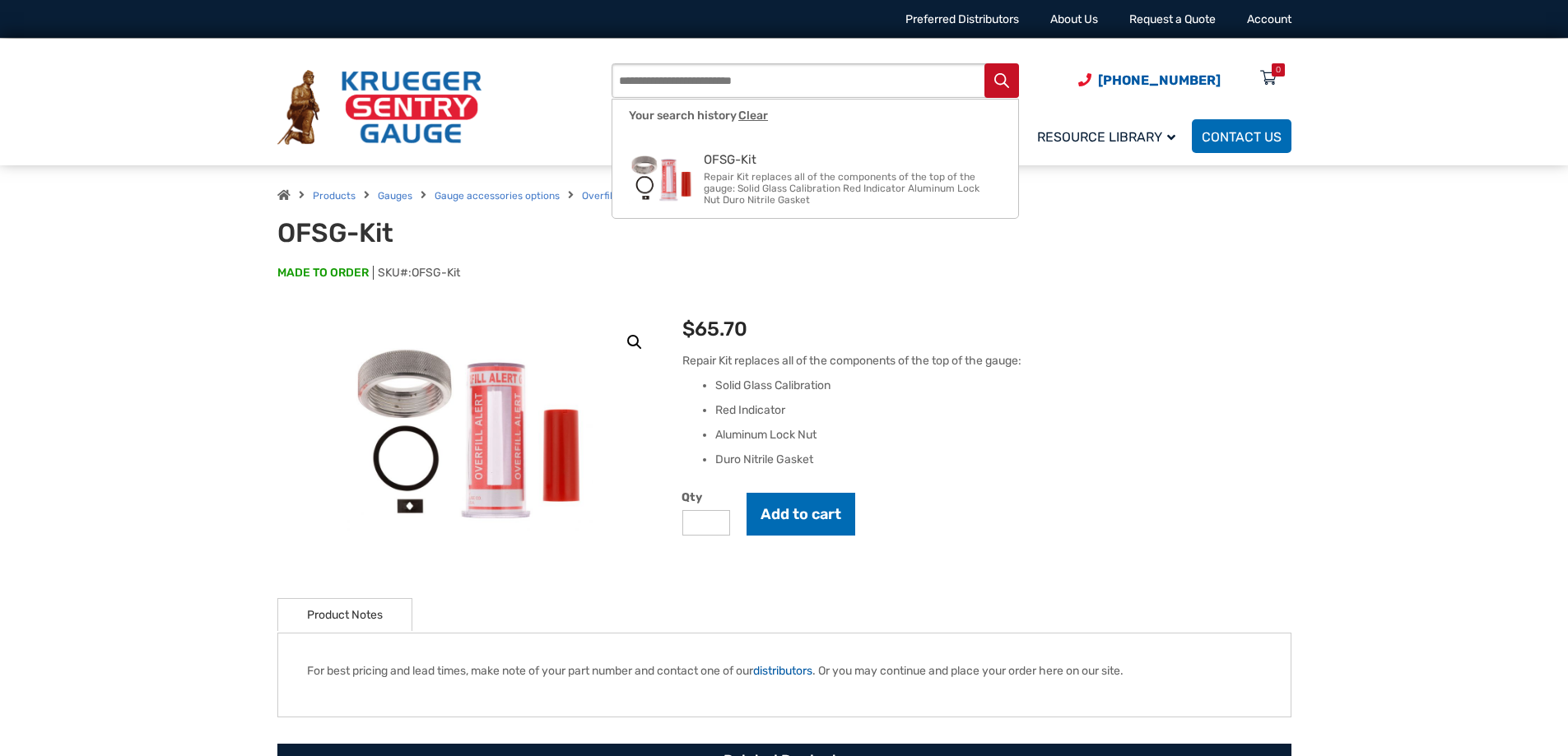
click at [667, 85] on input "Products search" at bounding box center [815, 81] width 407 height 35
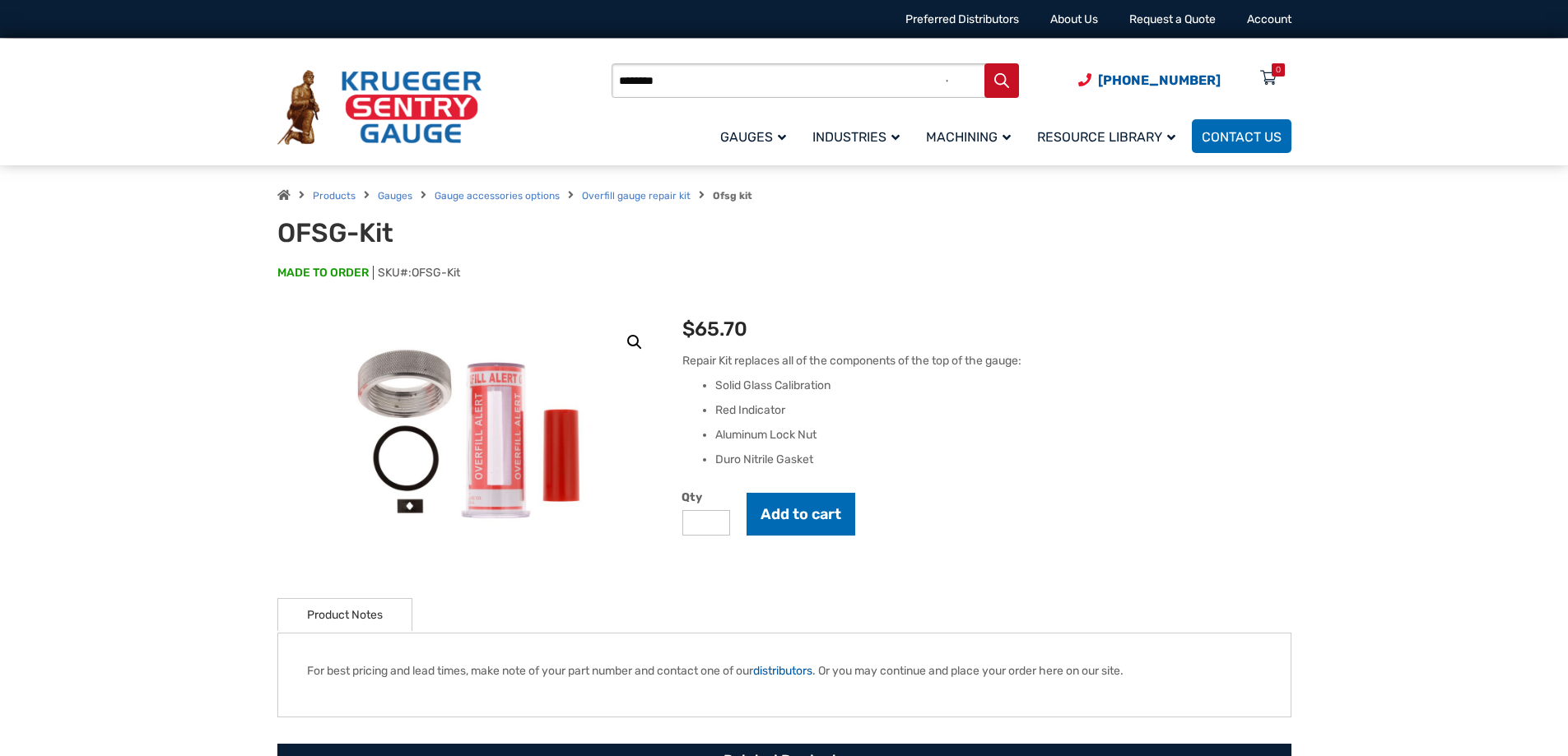
type input "********"
click at [984, 64] on button "Search" at bounding box center [1002, 81] width 35 height 35
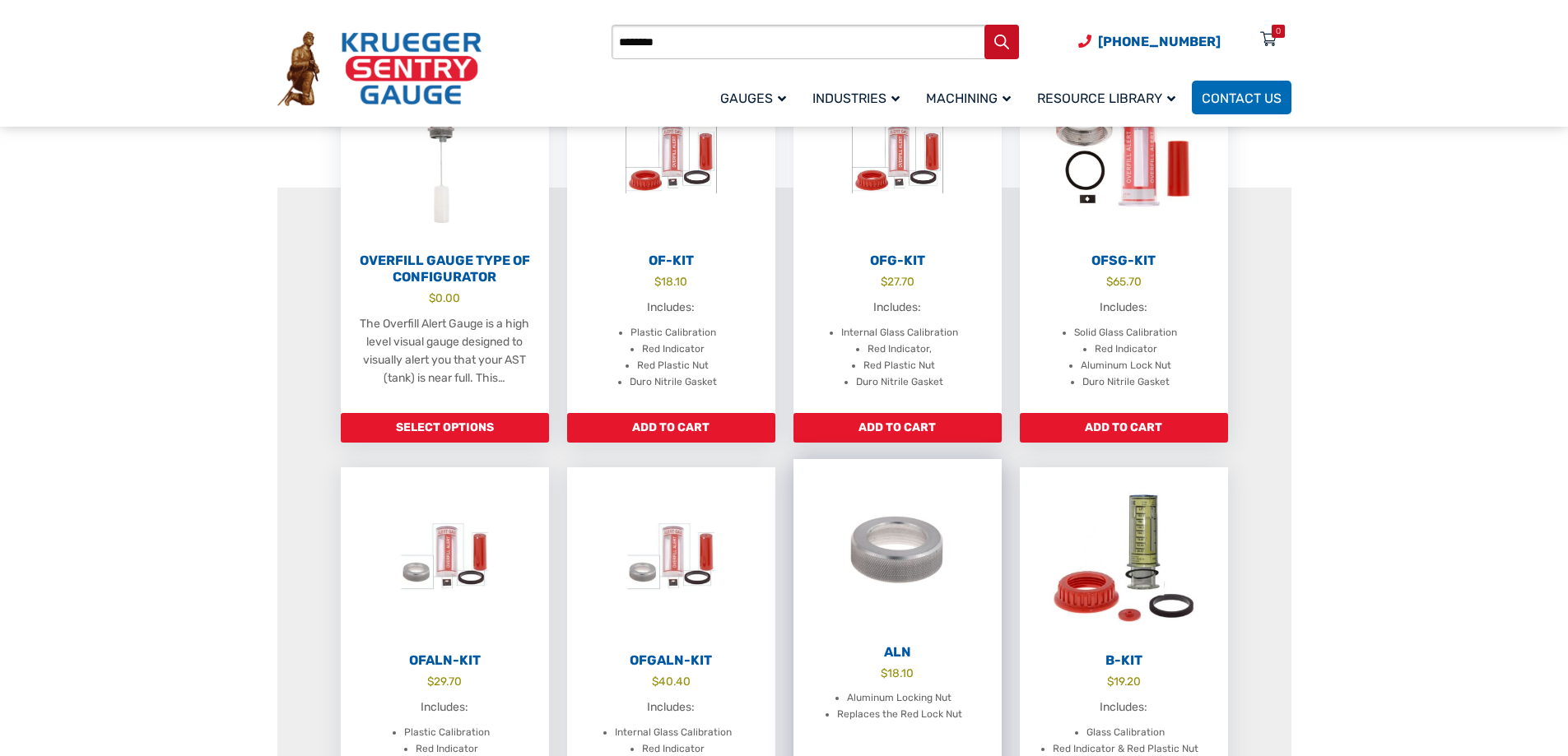
scroll to position [330, 0]
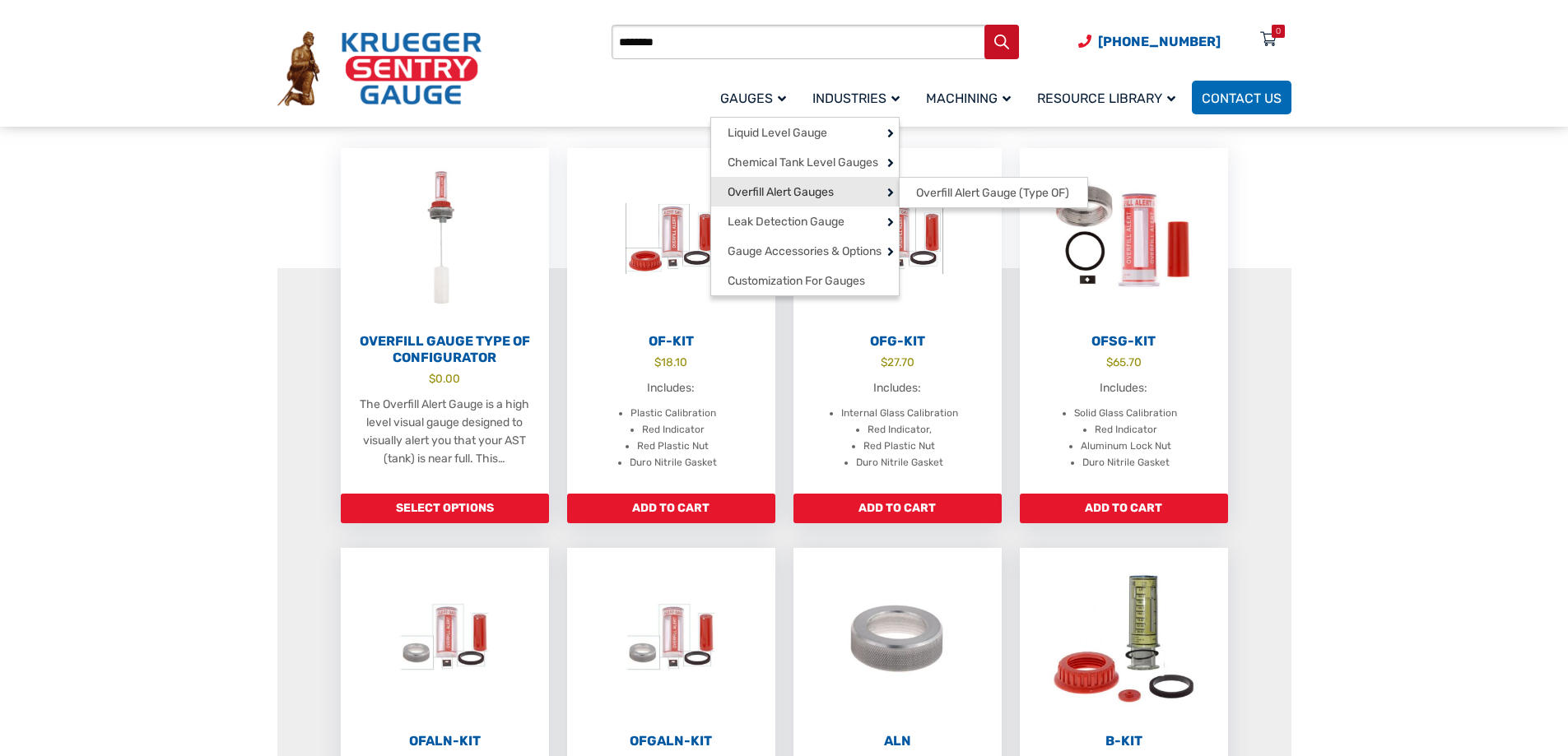
click at [844, 190] on link "Overfill Alert Gauges" at bounding box center [805, 192] width 188 height 29
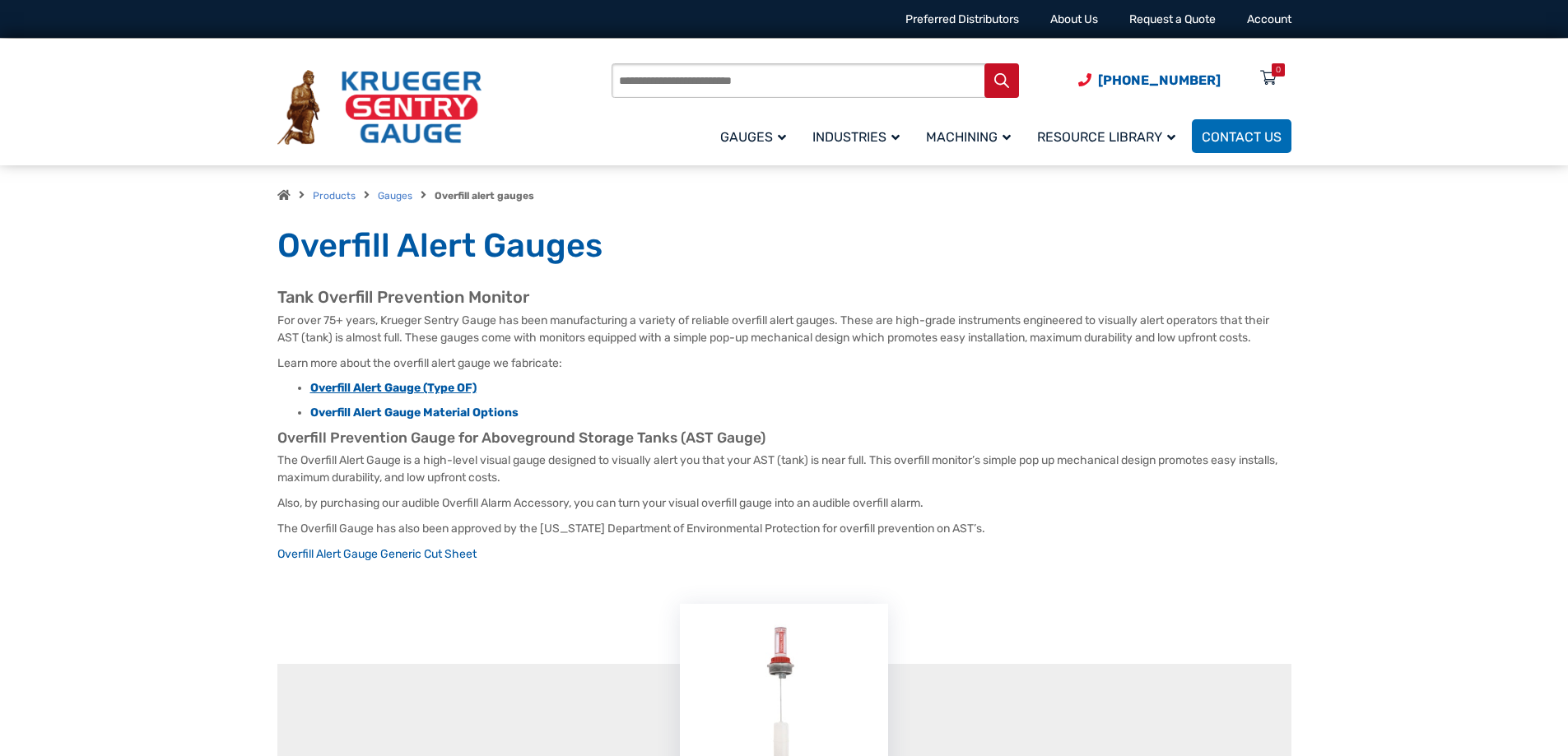
click at [430, 391] on strong "Overfill Alert Gauge (Type OF)" at bounding box center [393, 388] width 167 height 14
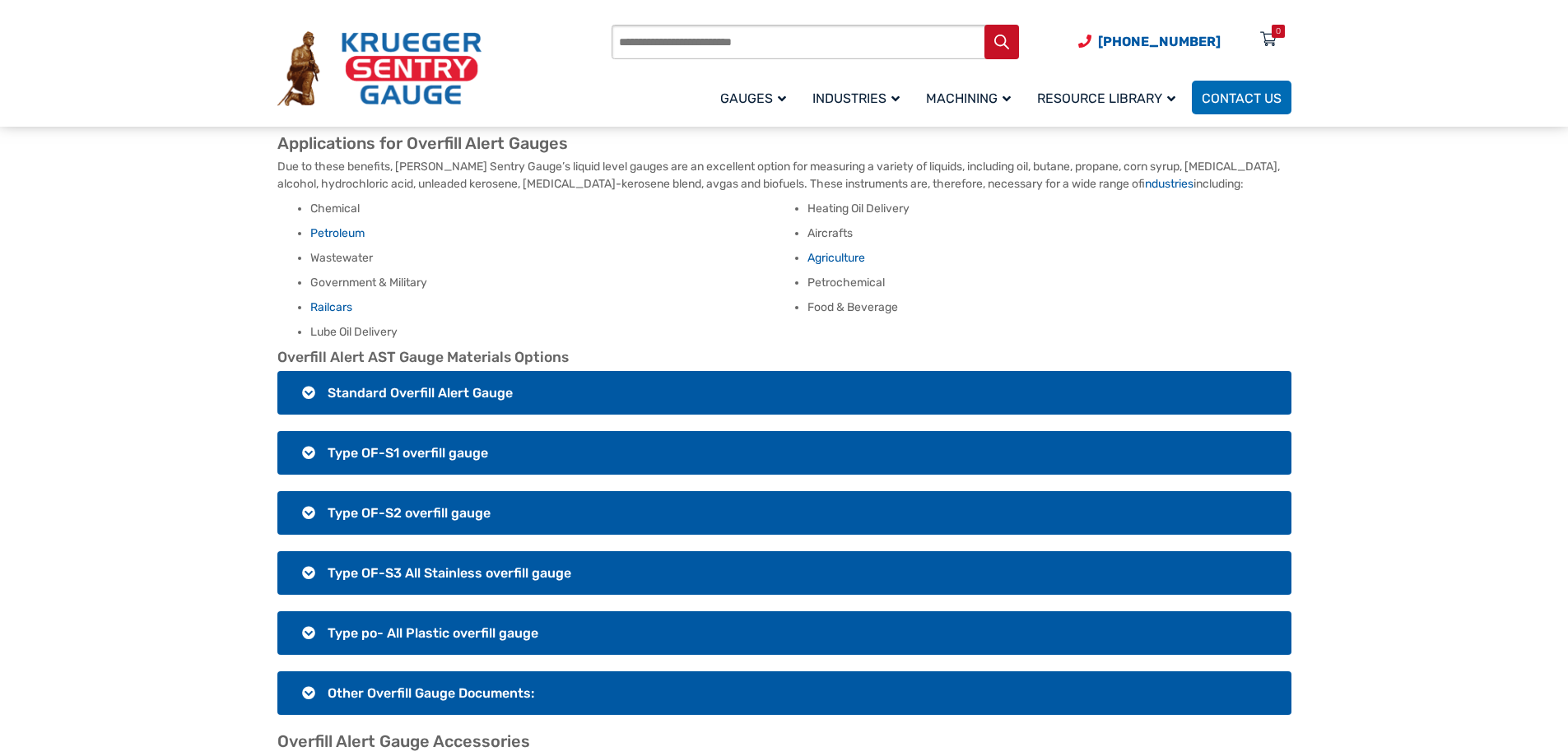
scroll to position [1070, 0]
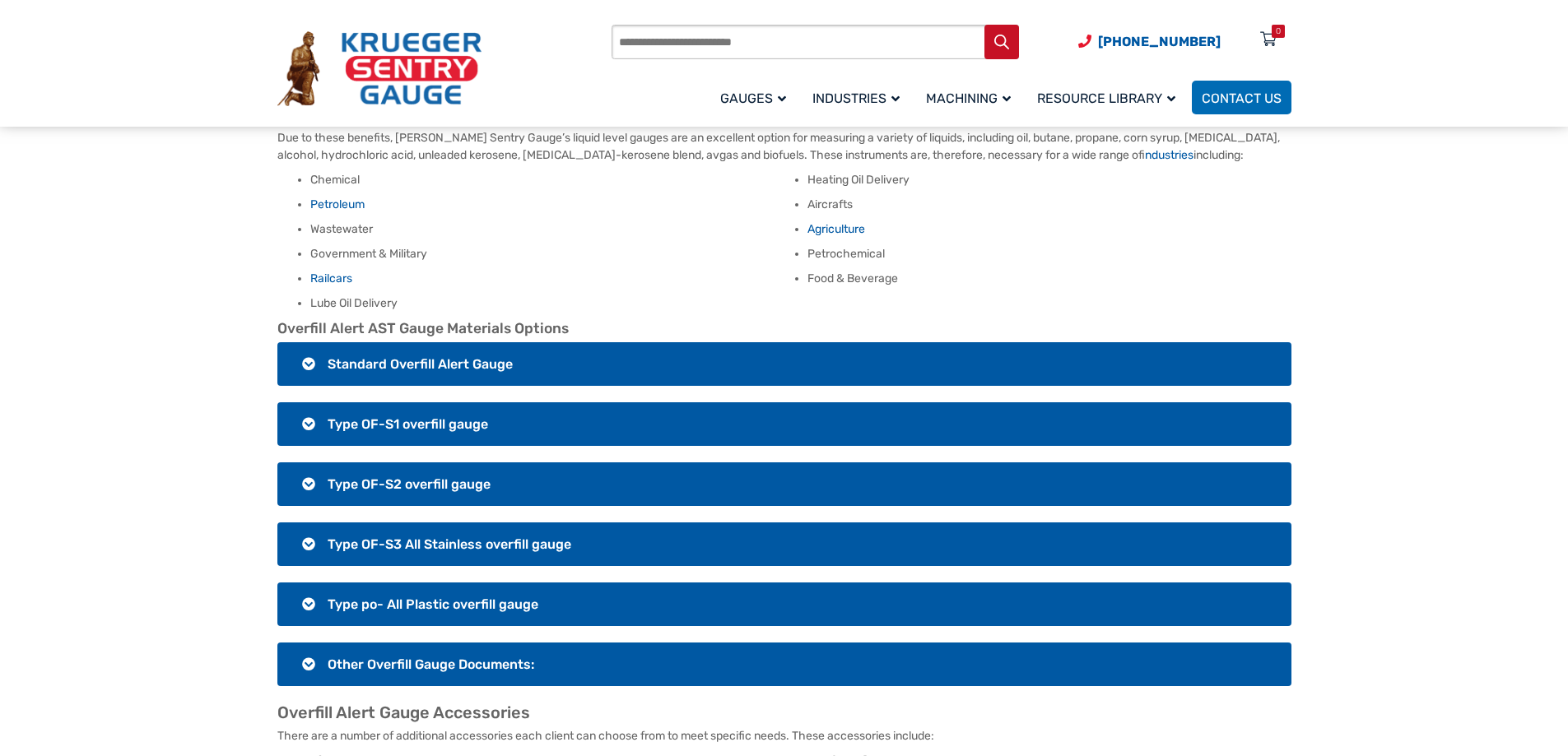
click at [307, 363] on h3 "Standard Overfill Alert Gauge" at bounding box center [784, 364] width 1014 height 43
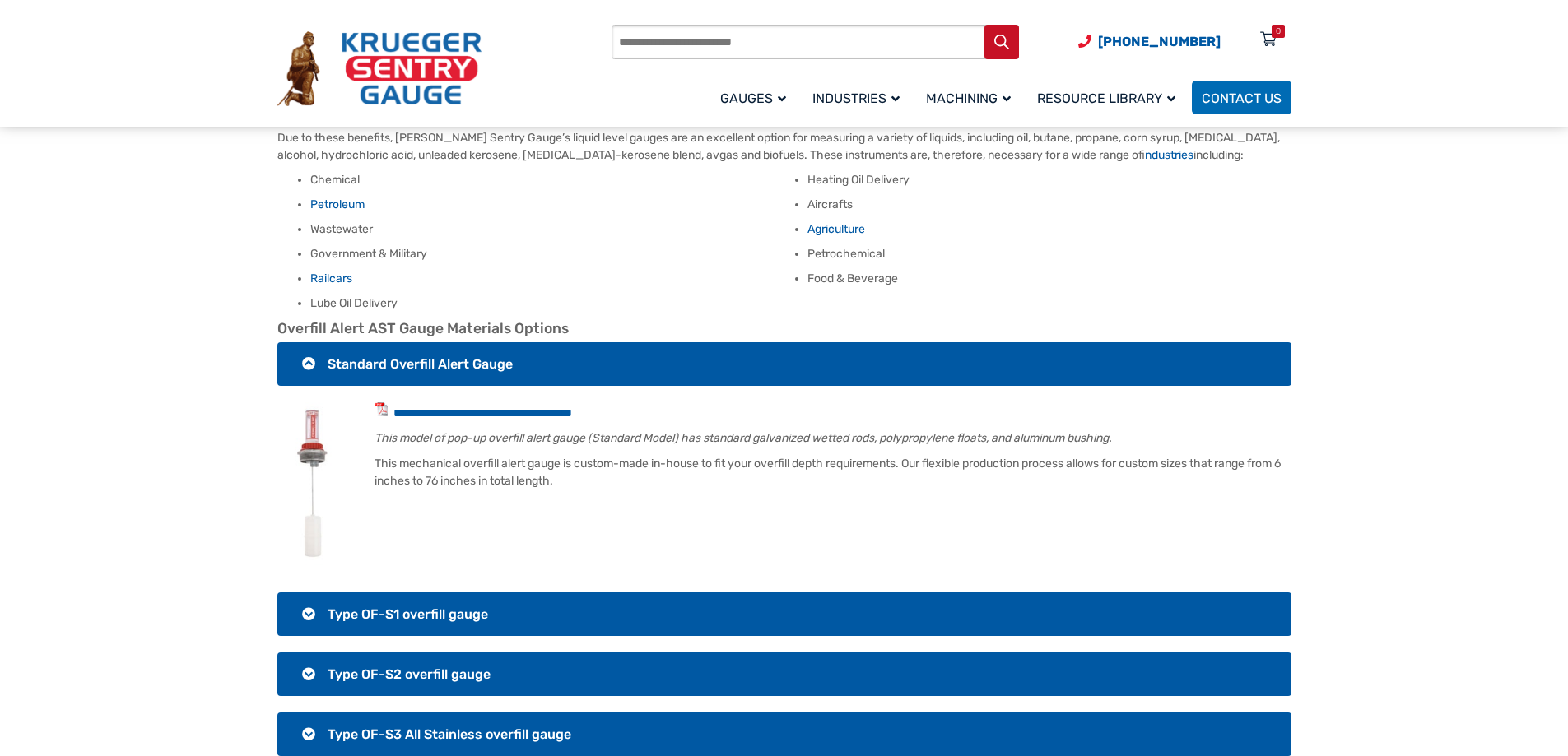
click at [308, 360] on h3 "Standard Overfill Alert Gauge" at bounding box center [784, 364] width 1014 height 43
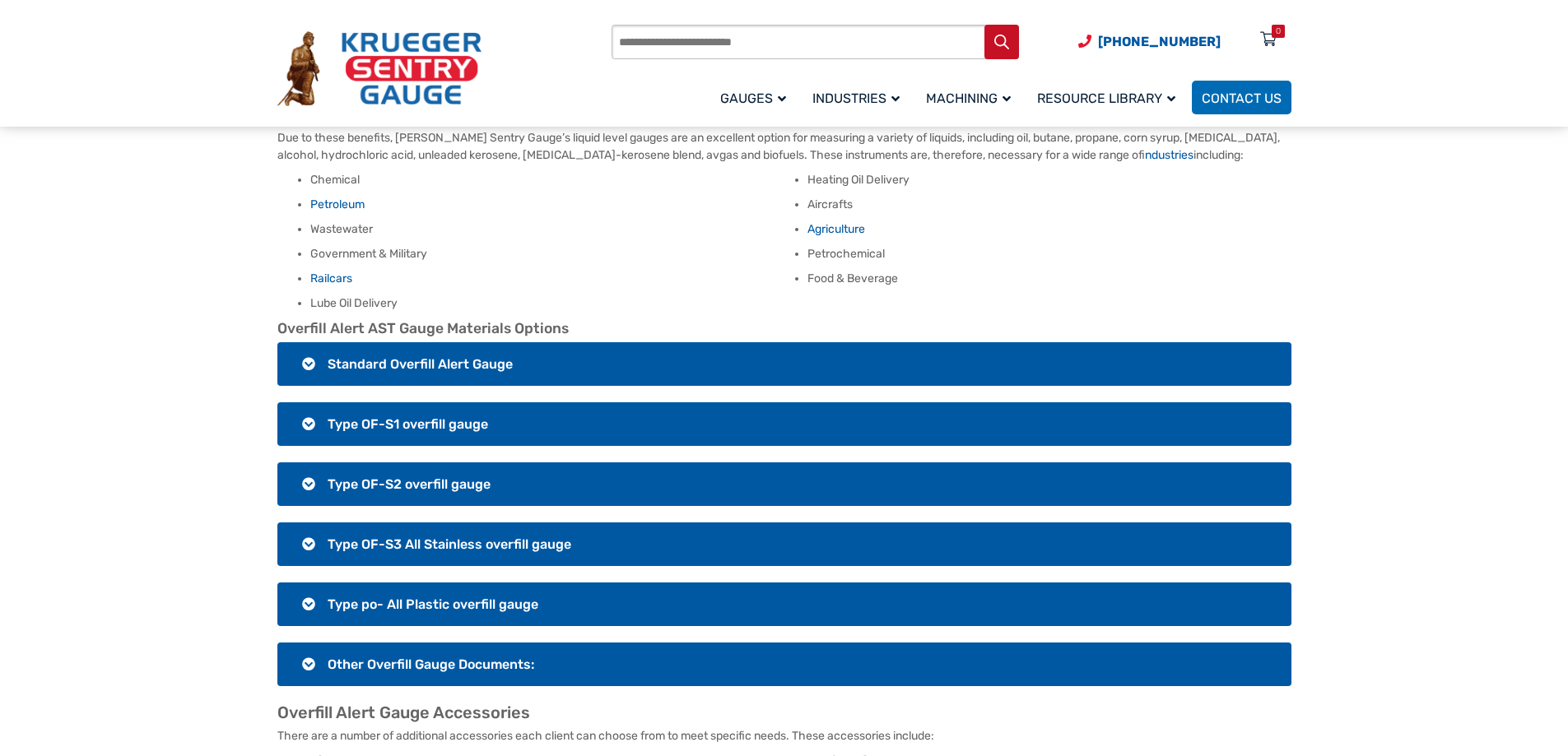
click at [714, 51] on input "Products search" at bounding box center [815, 42] width 407 height 35
type input "**********"
click at [984, 25] on button "Search" at bounding box center [1002, 42] width 35 height 35
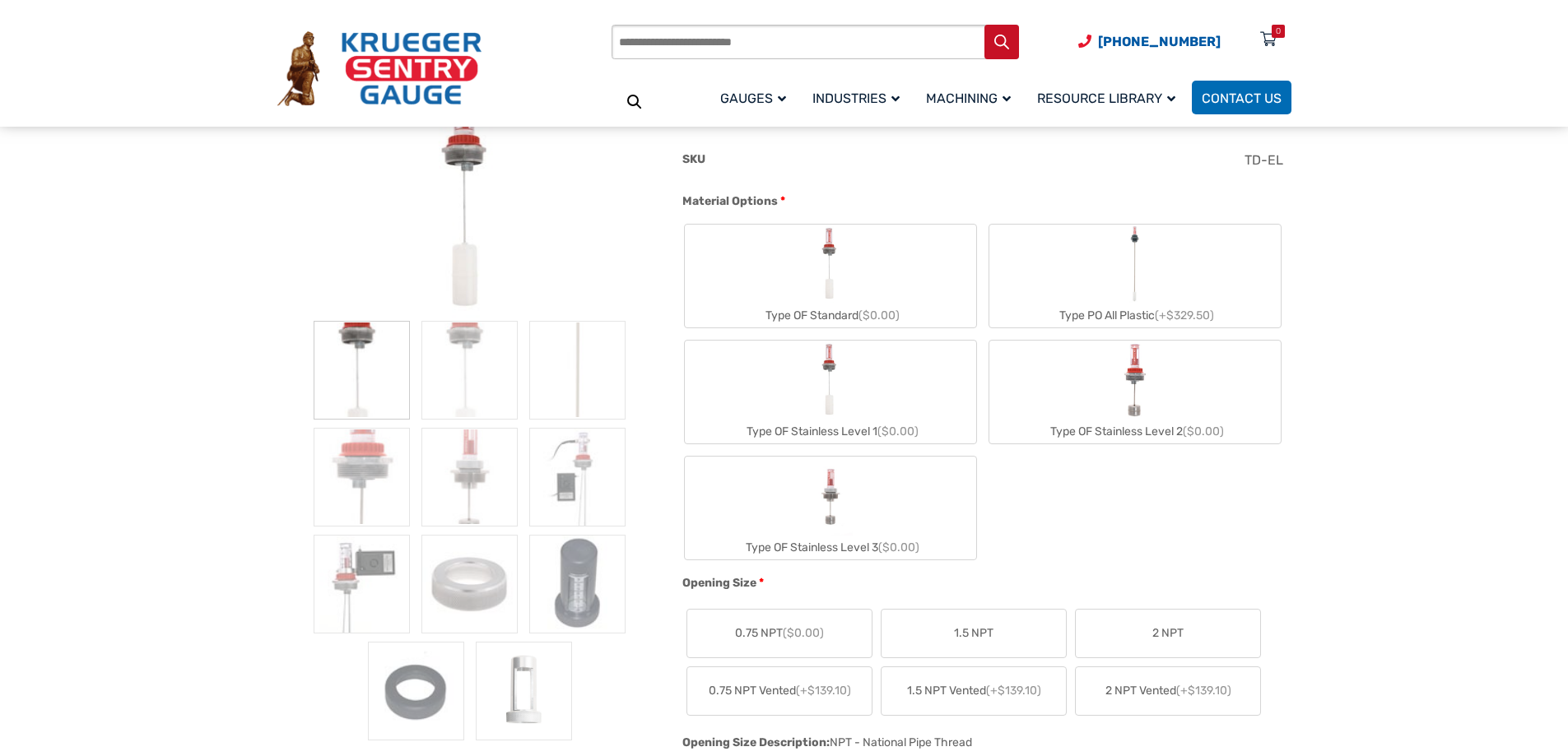
scroll to position [330, 0]
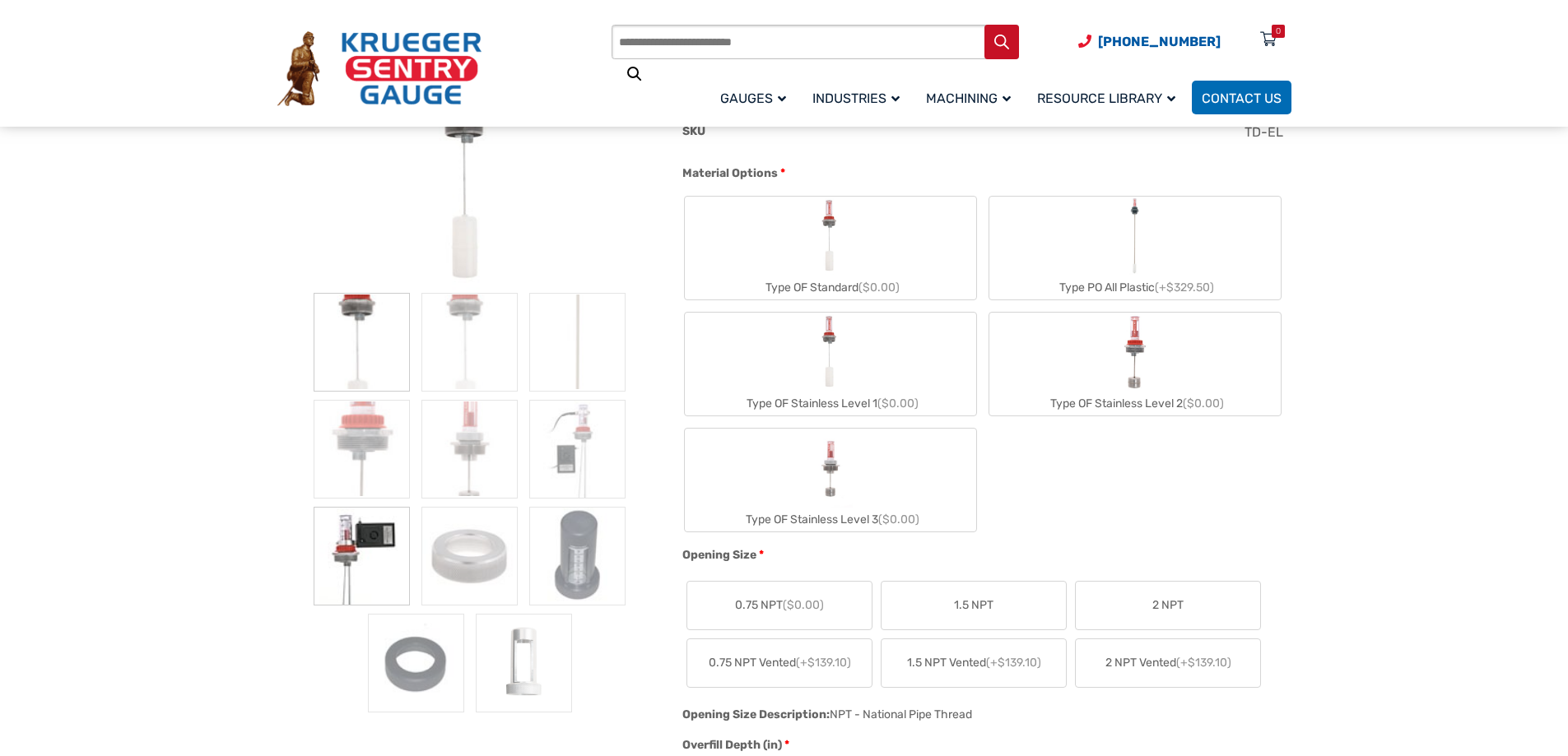
click at [368, 551] on img at bounding box center [362, 556] width 97 height 99
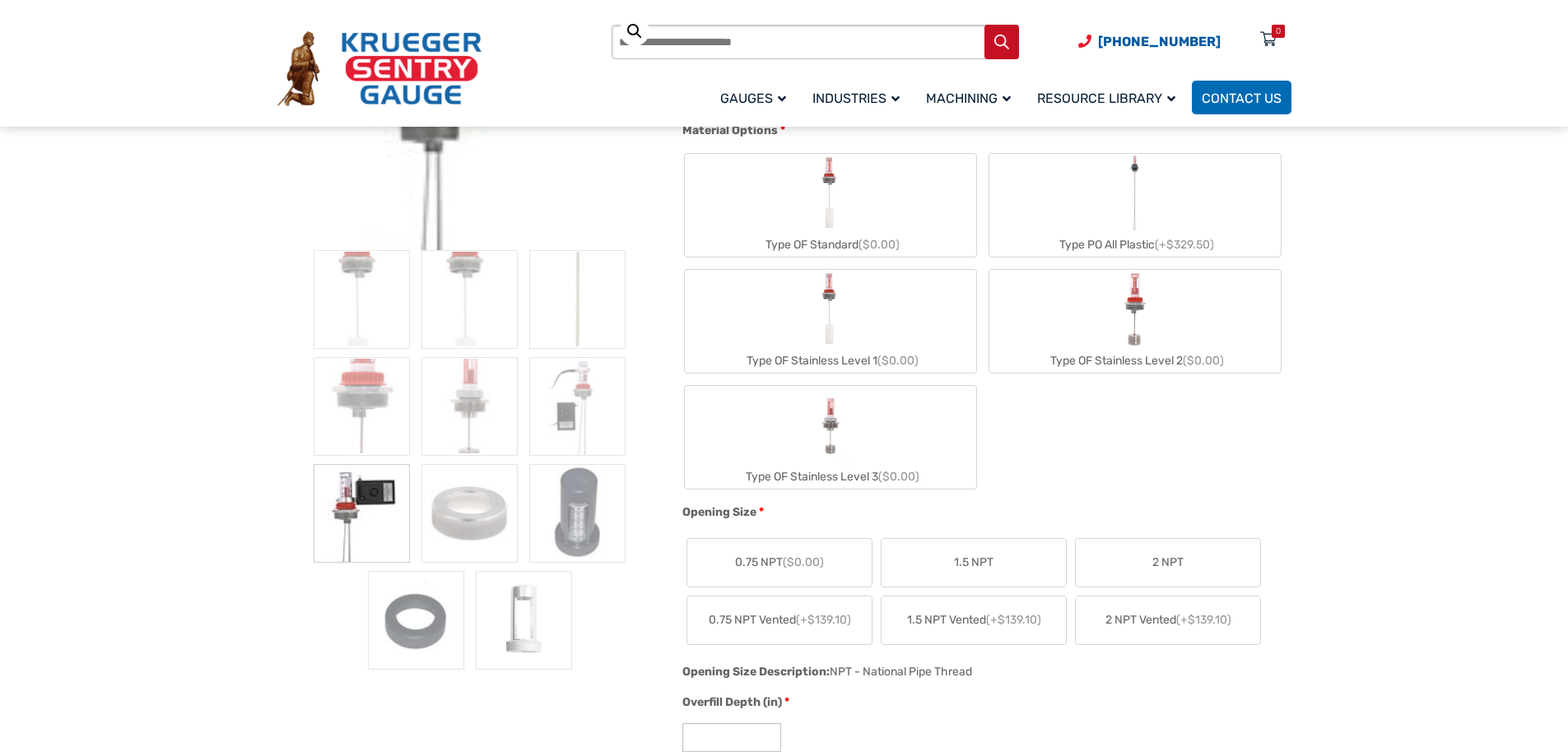
scroll to position [412, 0]
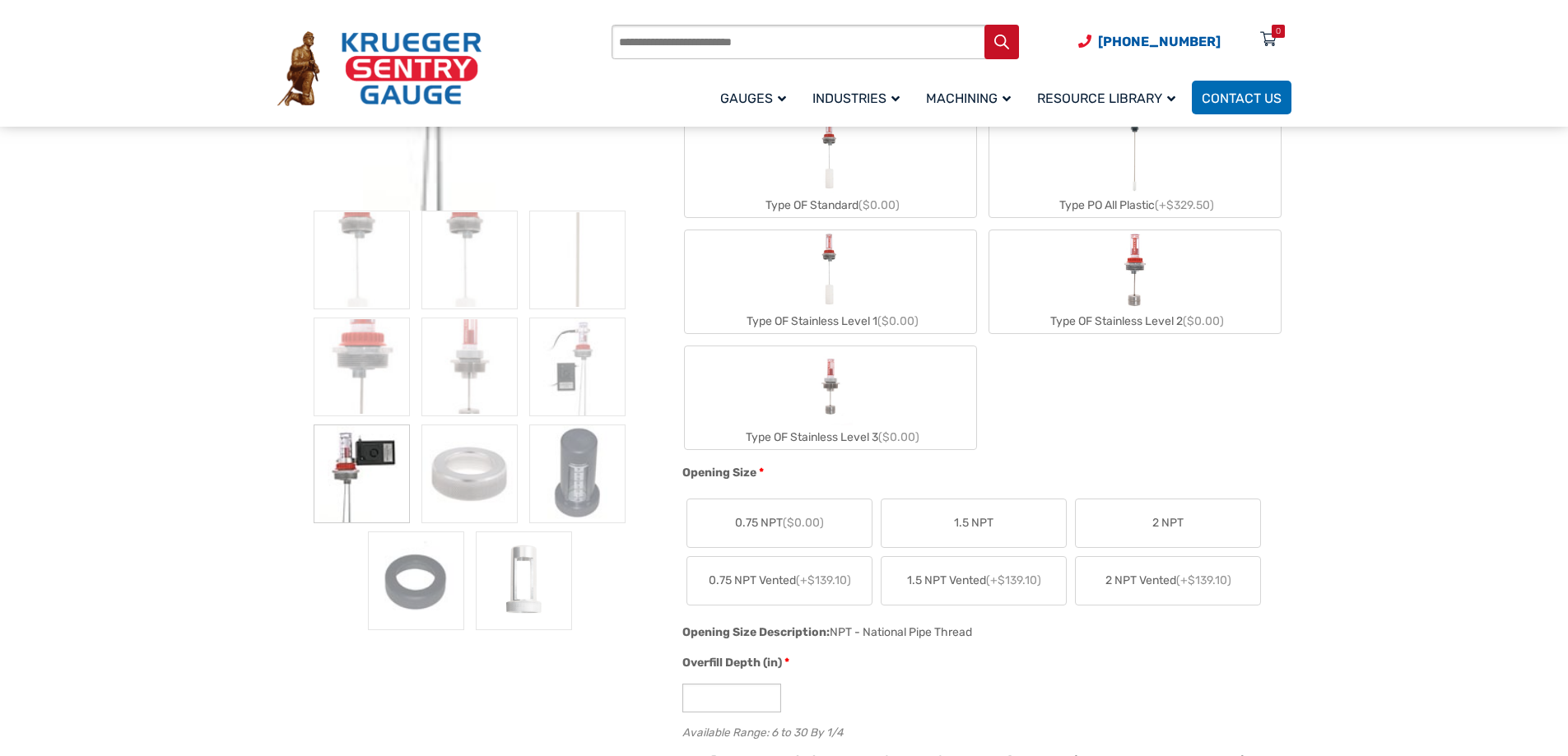
click at [400, 456] on img at bounding box center [362, 473] width 97 height 99
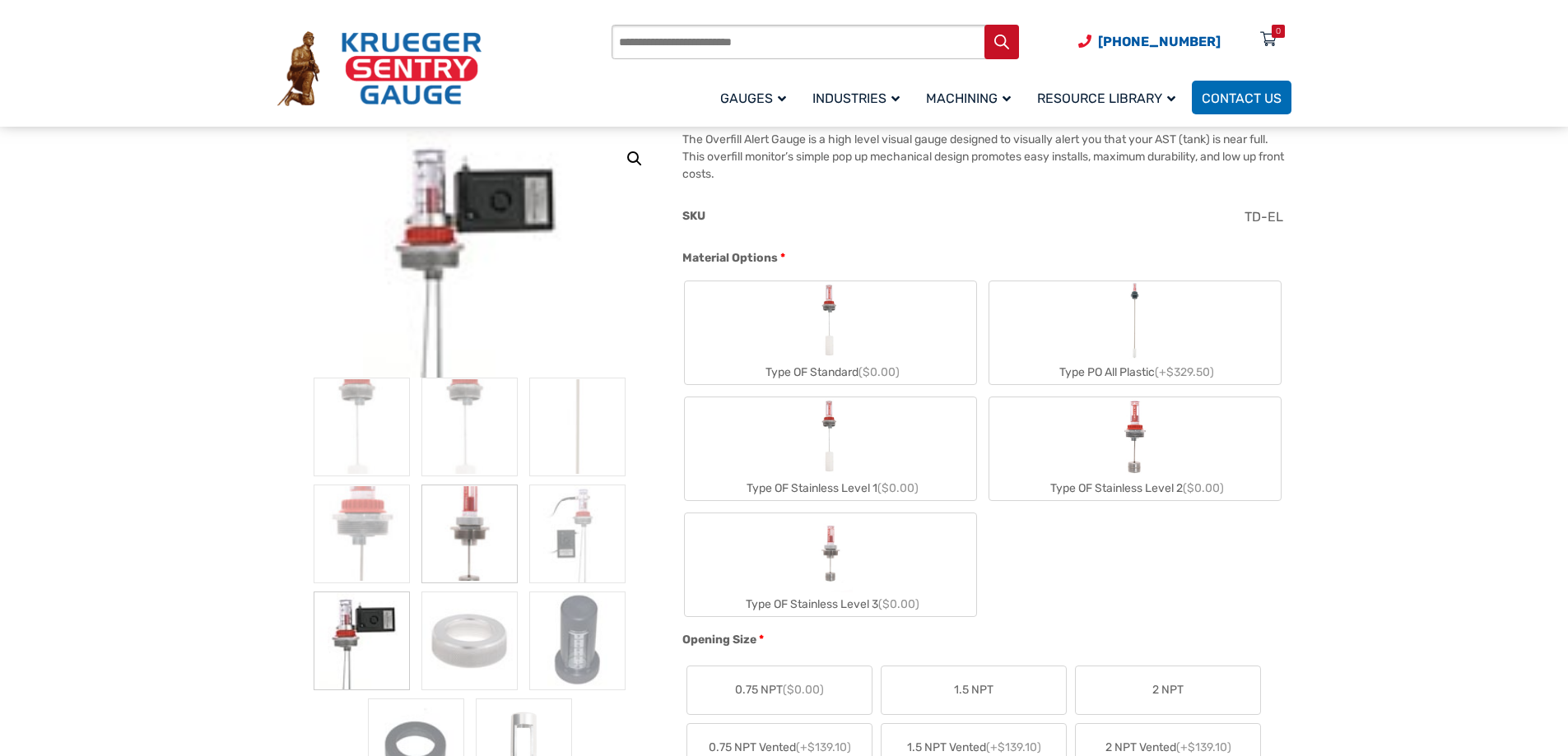
scroll to position [165, 0]
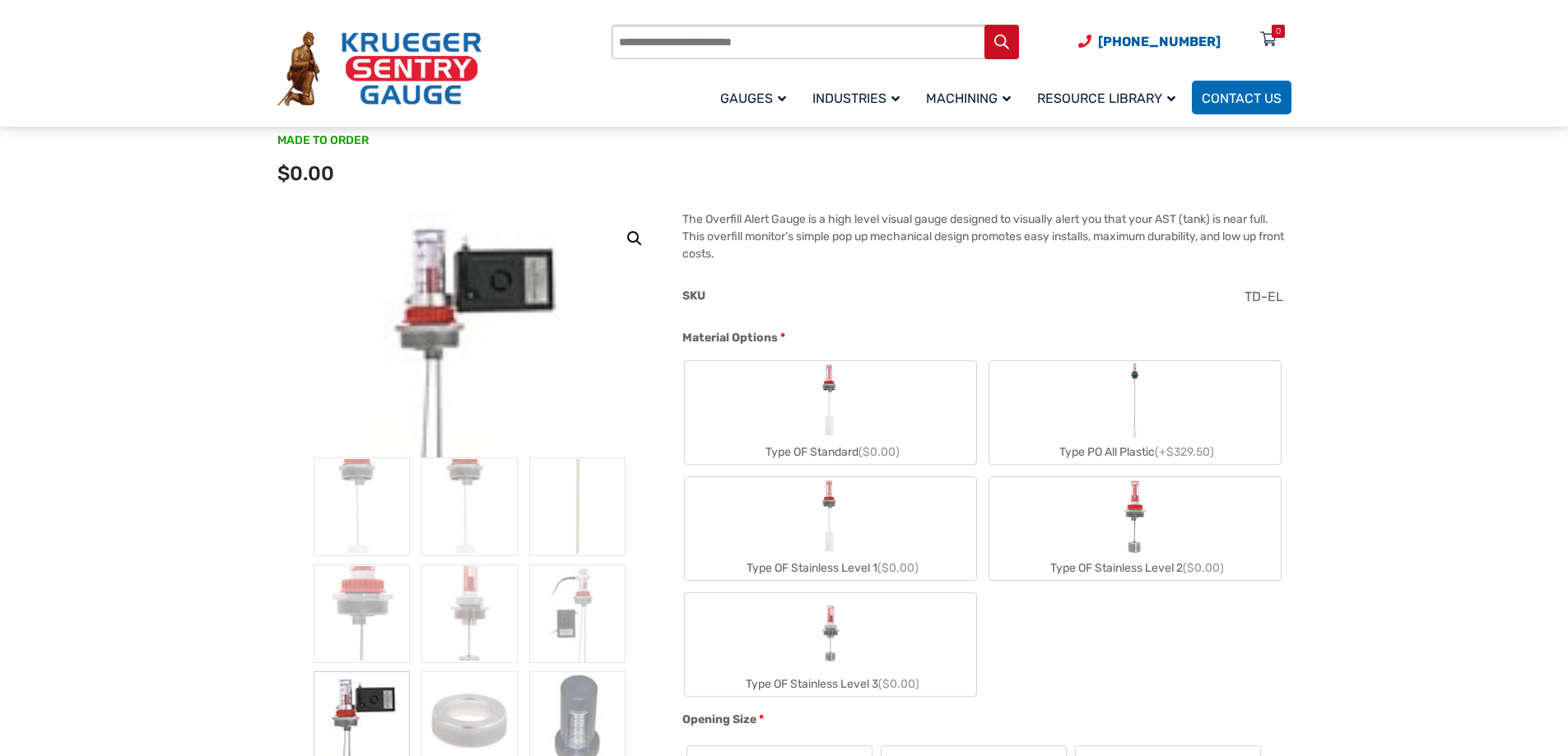
click at [472, 268] on img at bounding box center [470, 334] width 214 height 247
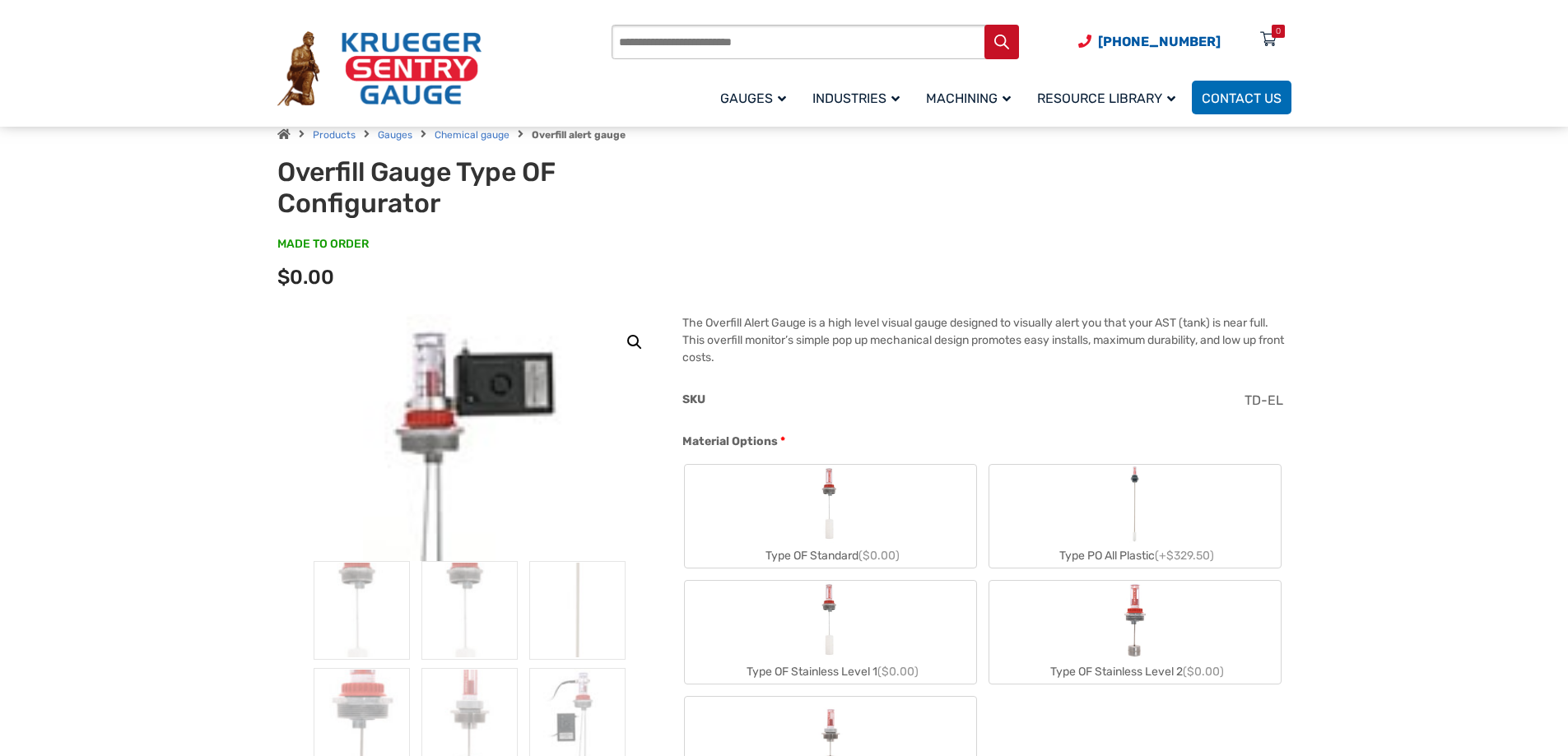
scroll to position [0, 0]
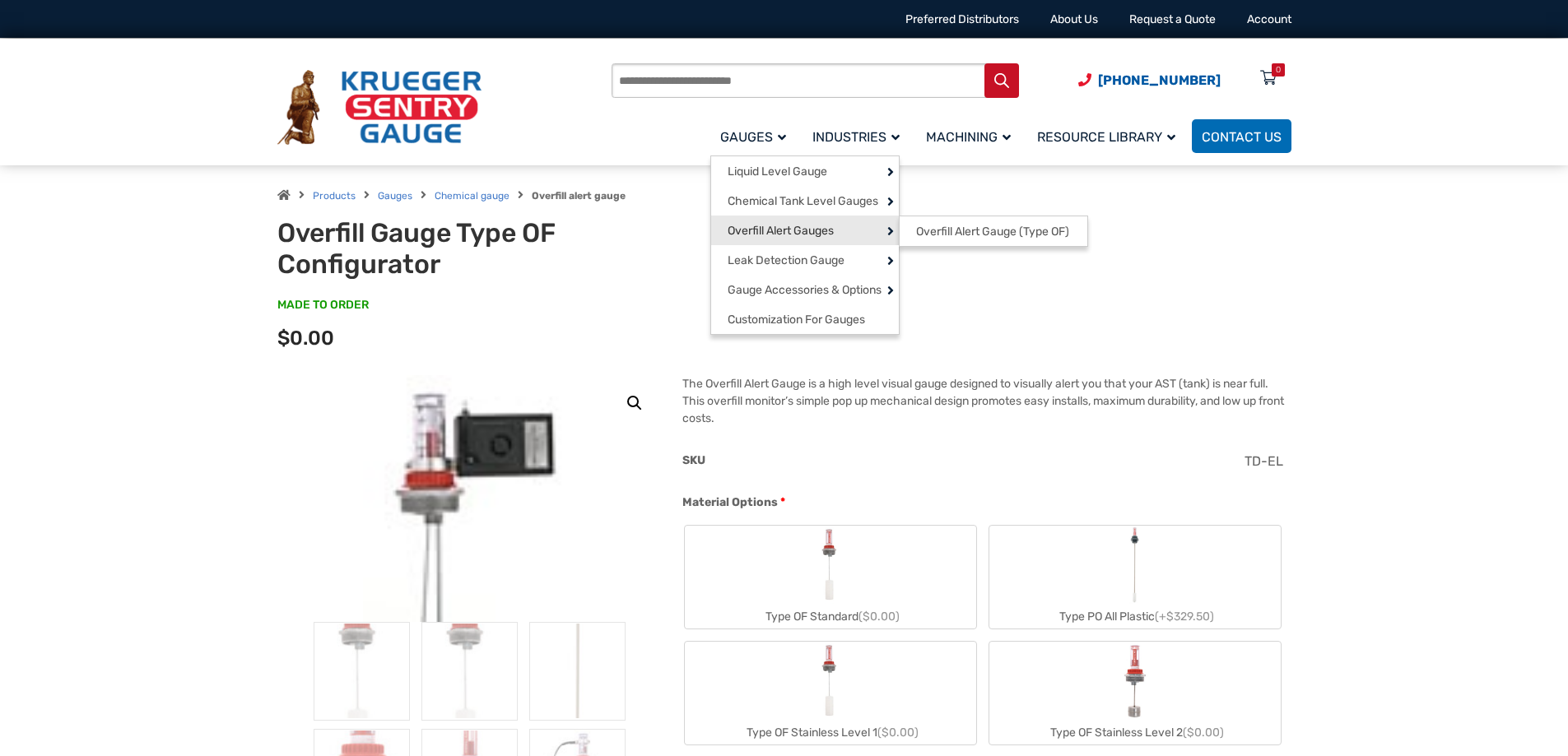
click at [806, 233] on span "Overfill Alert Gauges" at bounding box center [780, 231] width 106 height 15
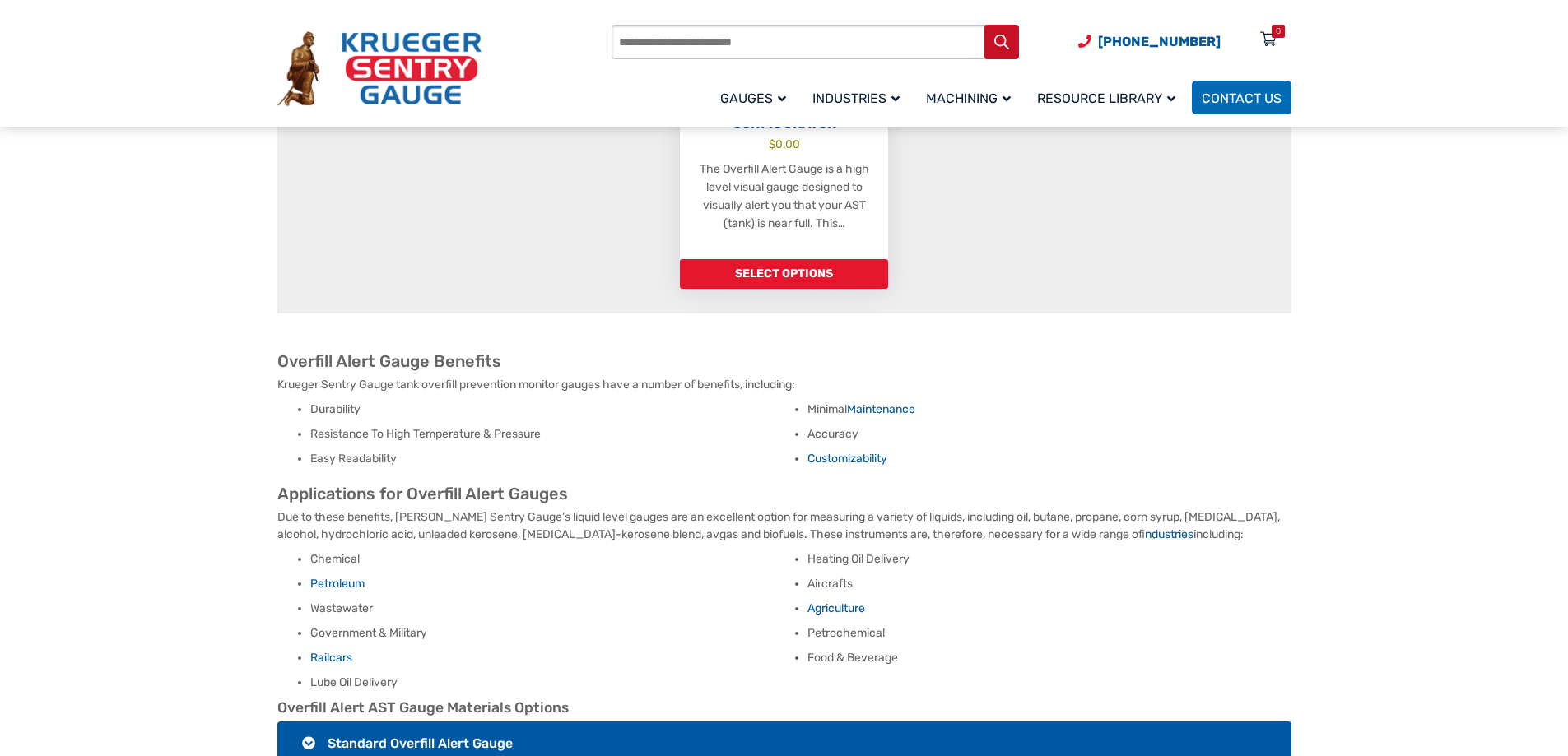
scroll to position [740, 0]
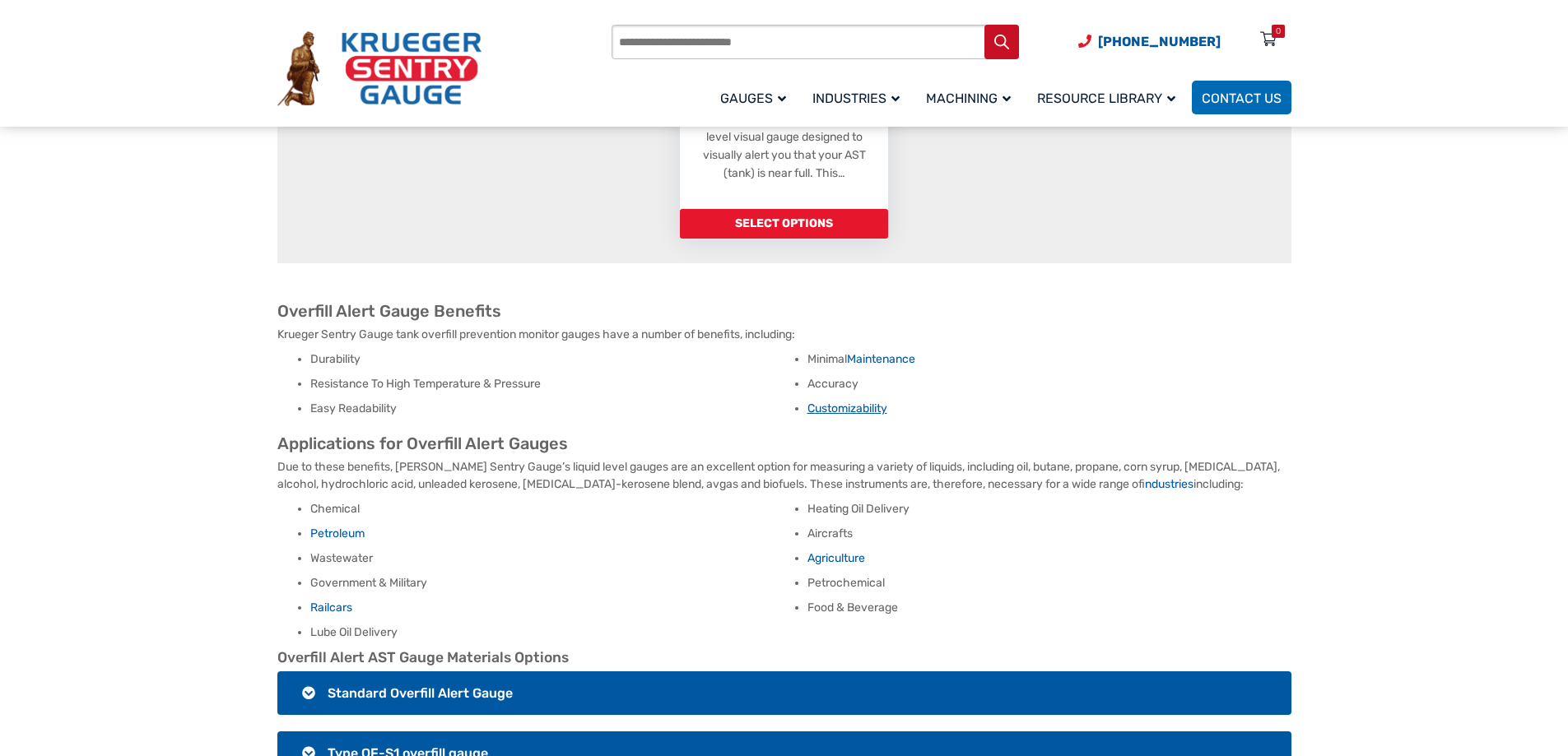
click at [830, 409] on link "Customizability" at bounding box center [847, 408] width 80 height 14
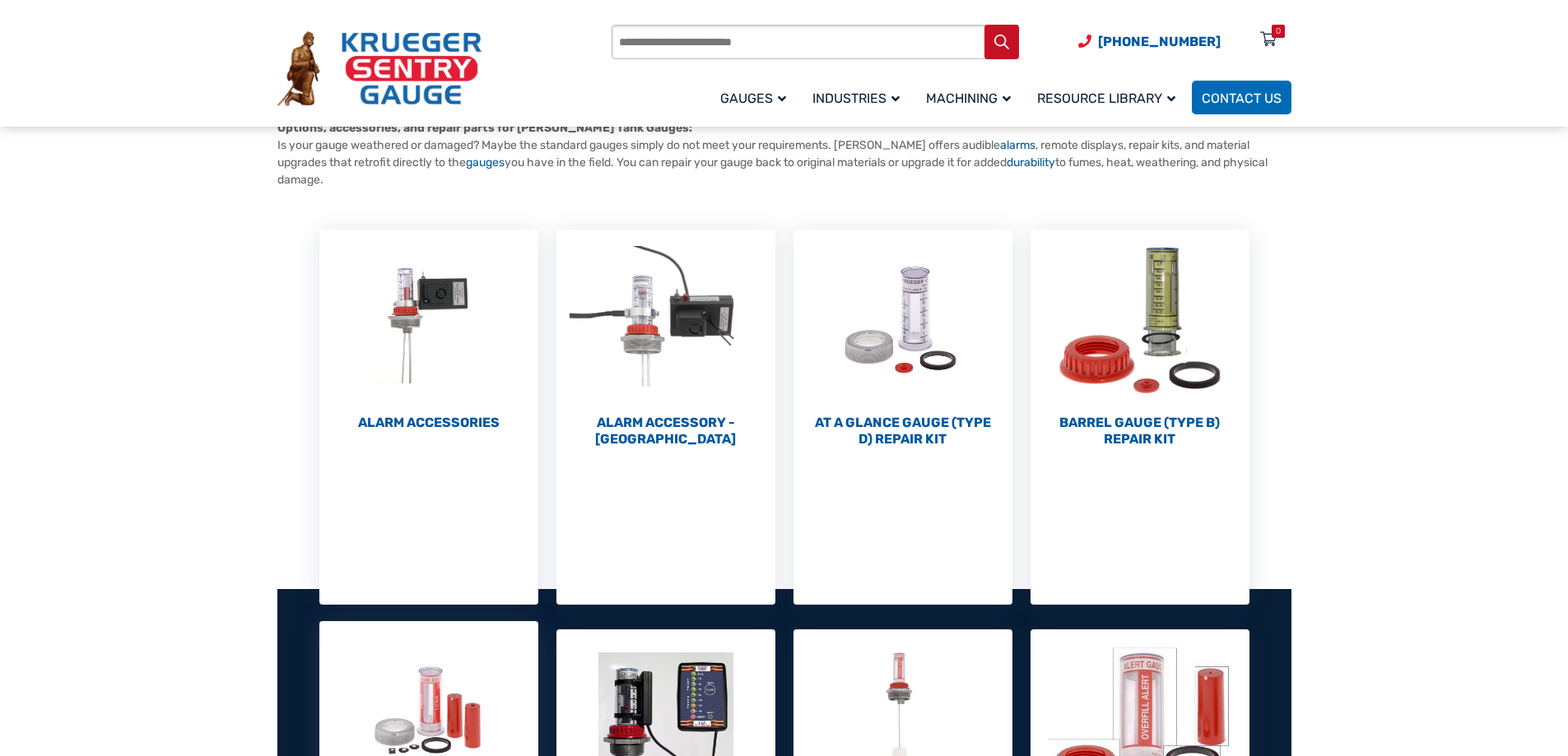
scroll to position [165, 0]
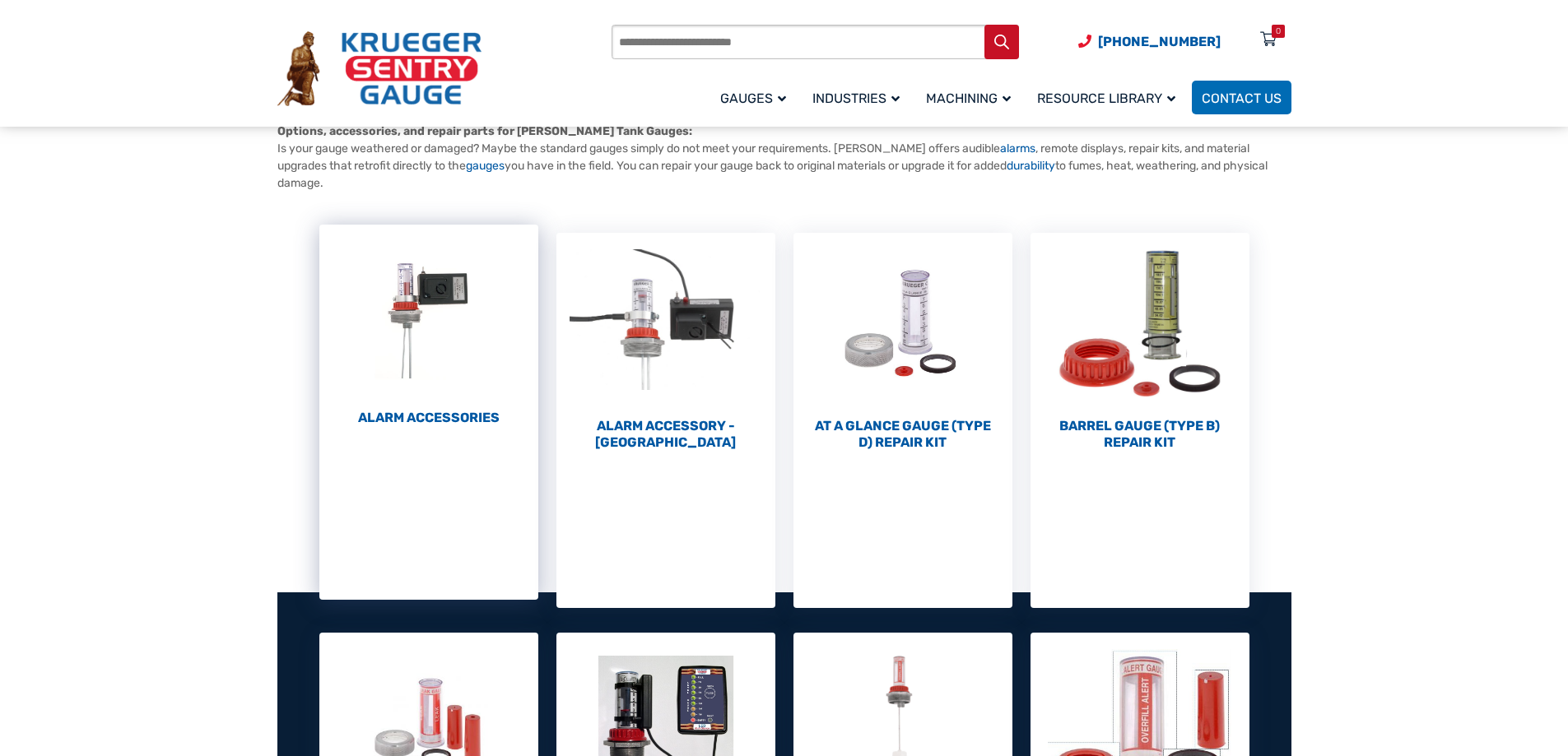
click at [414, 419] on h2 "Alarm Accessories (6)" at bounding box center [429, 418] width 219 height 17
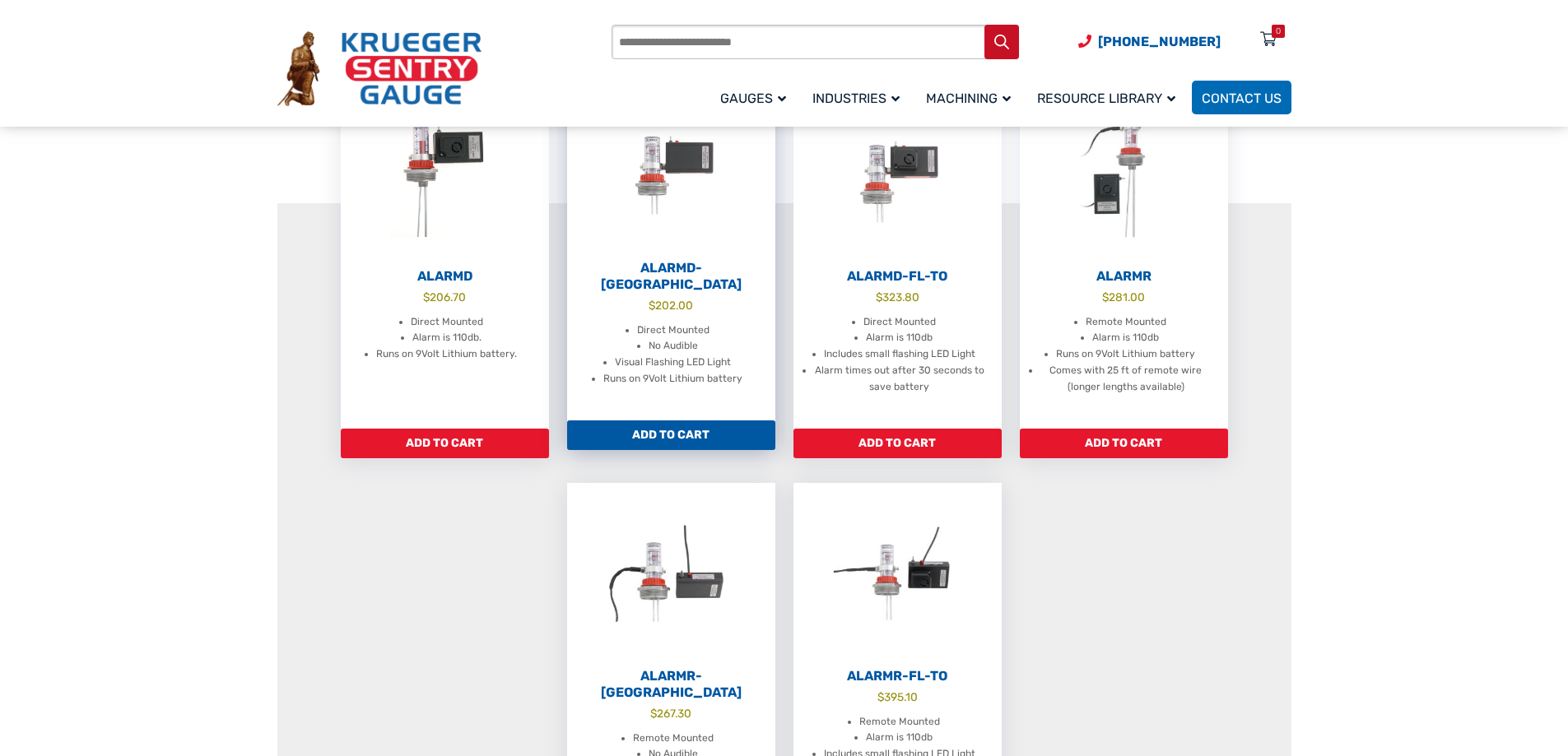
scroll to position [494, 0]
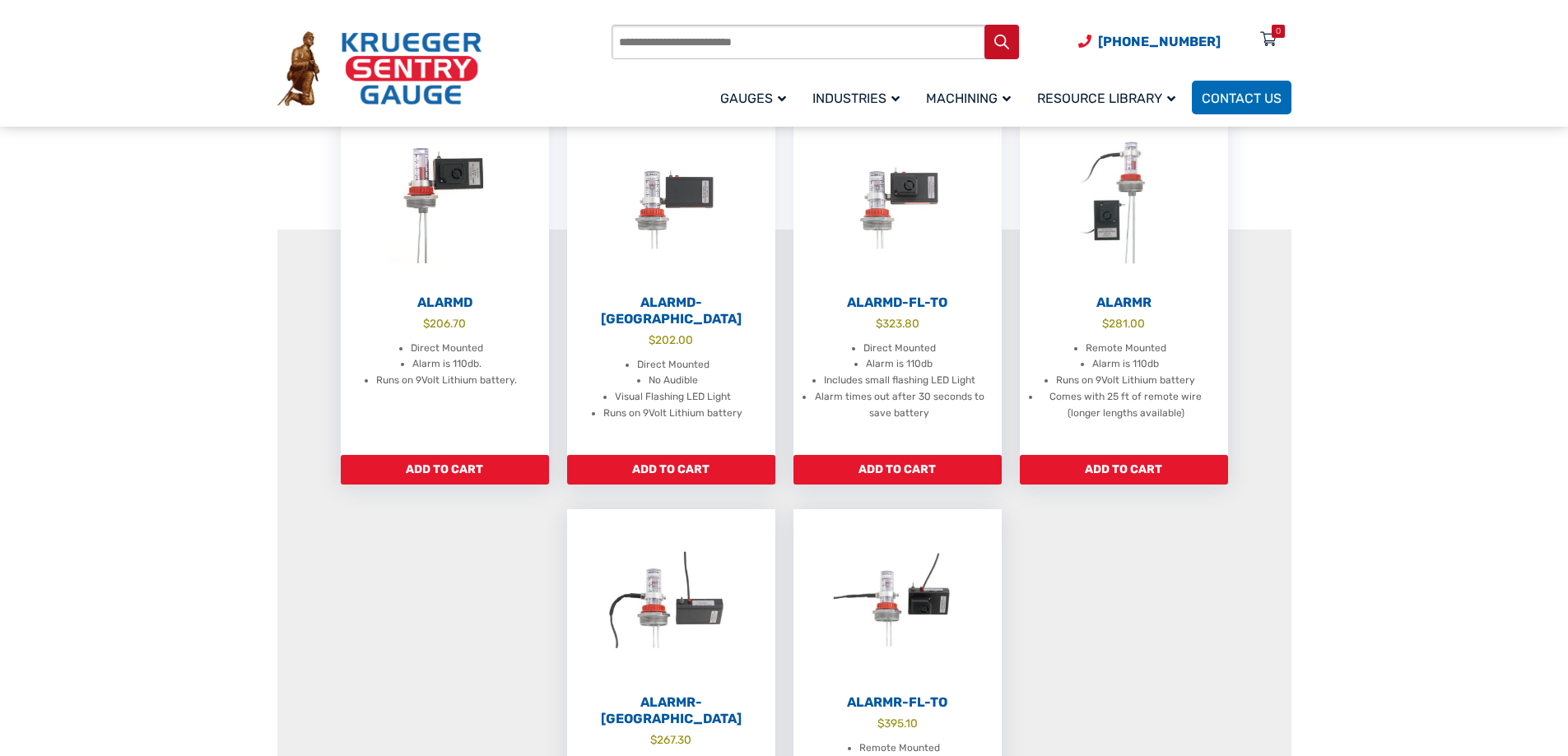
click at [686, 46] on input "Products search" at bounding box center [815, 42] width 407 height 35
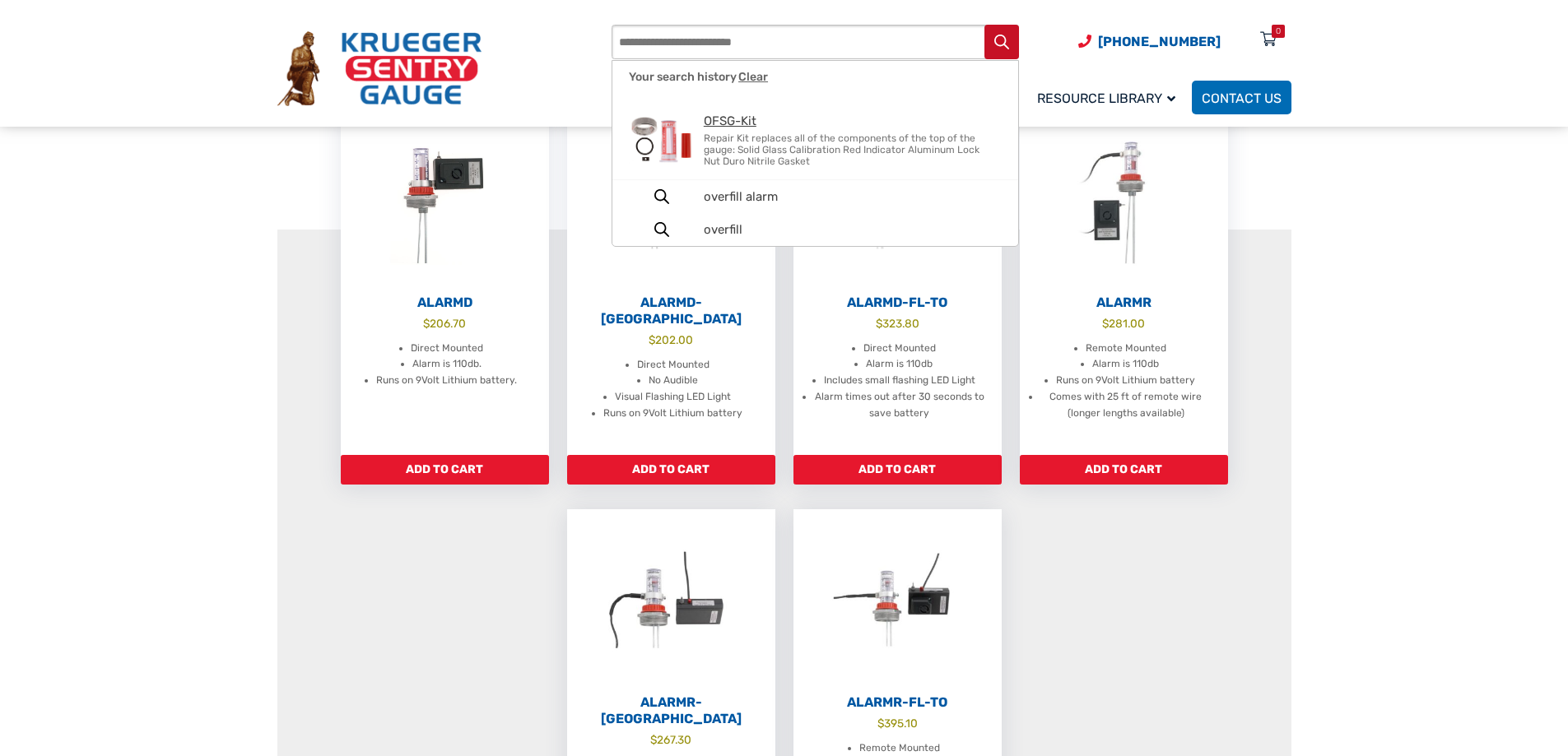
click at [725, 119] on span "OFSG-Kit" at bounding box center [852, 121] width 297 height 14
type input "********"
